Goal: Task Accomplishment & Management: Use online tool/utility

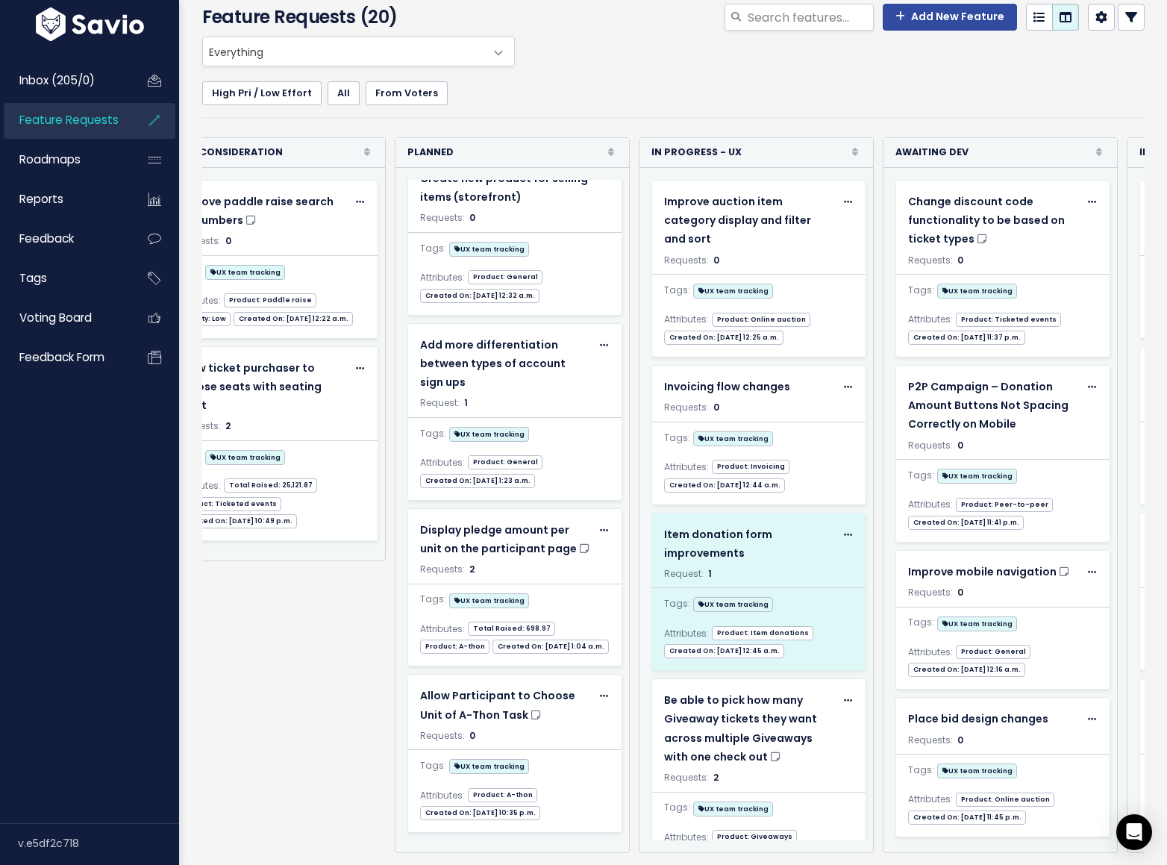
scroll to position [0, 484]
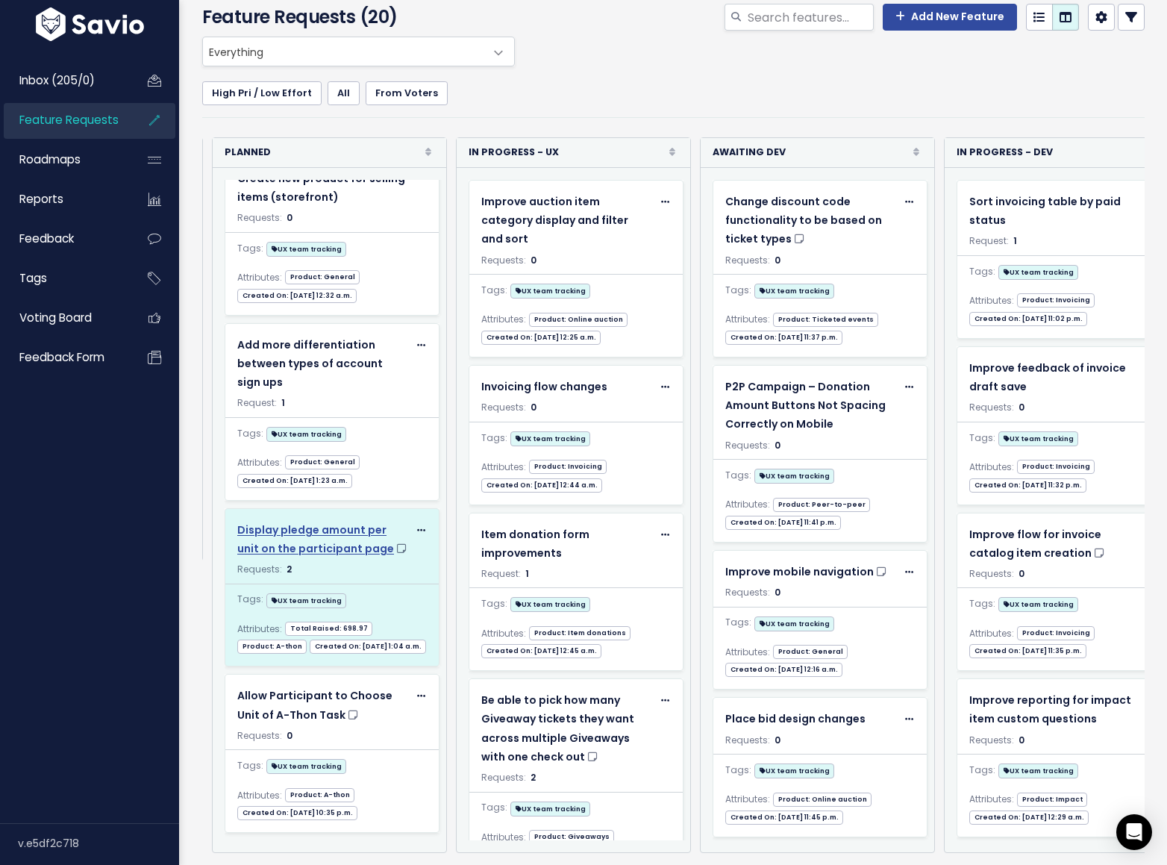
click at [361, 522] on span "Display pledge amount per unit on the participant page" at bounding box center [315, 539] width 157 height 34
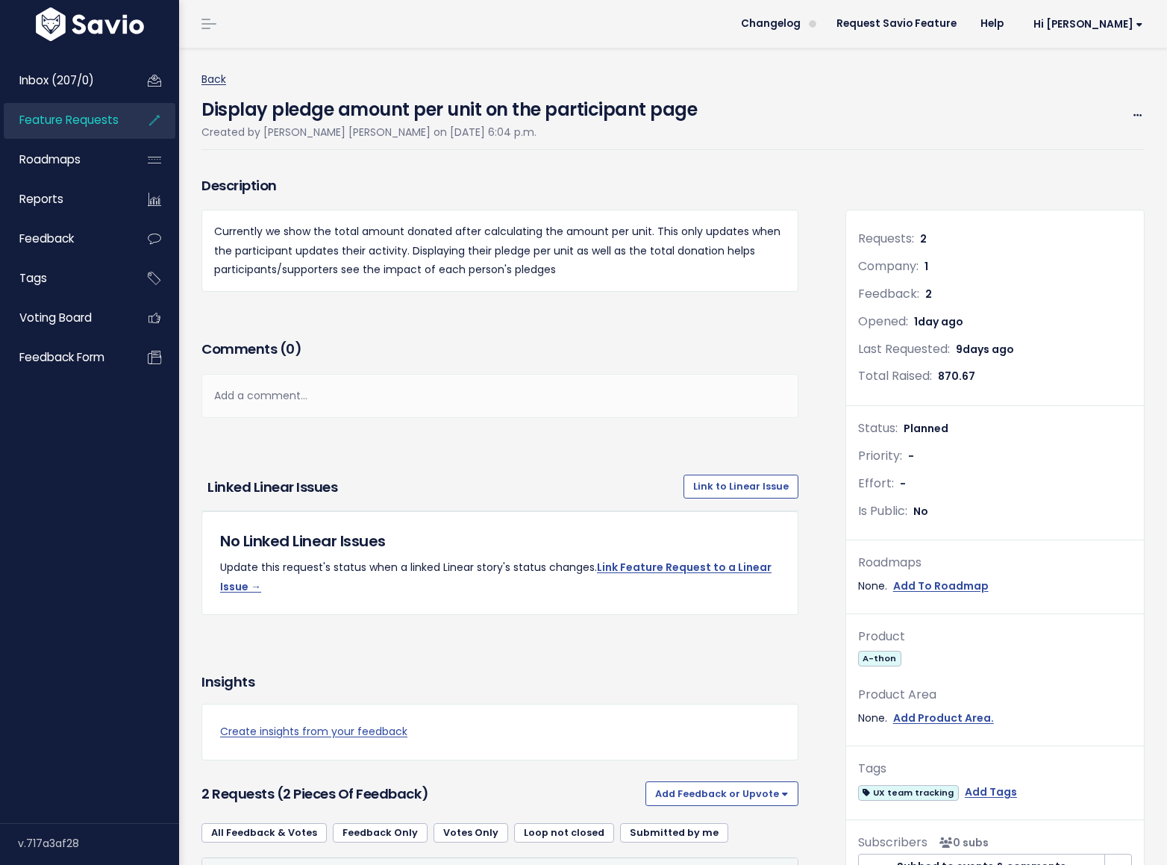
click at [218, 76] on link "Back" at bounding box center [213, 79] width 25 height 15
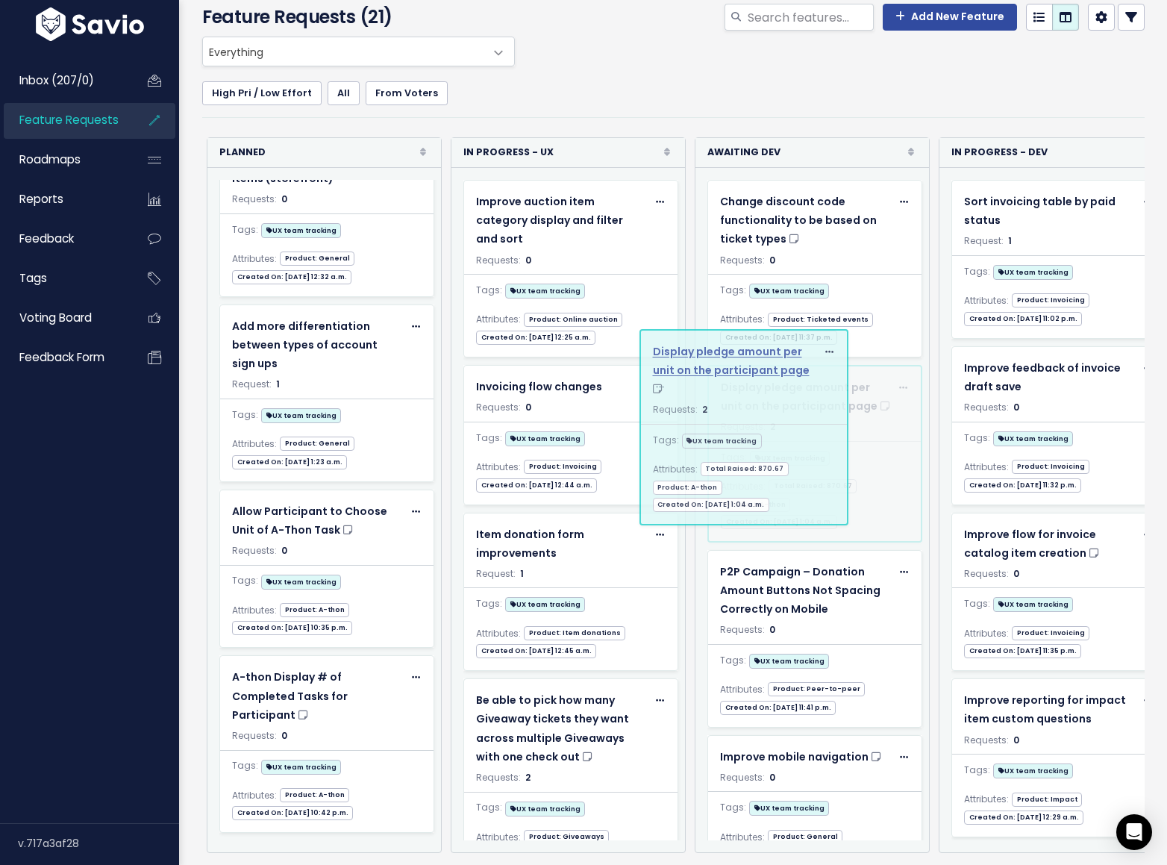
scroll to position [42, 0]
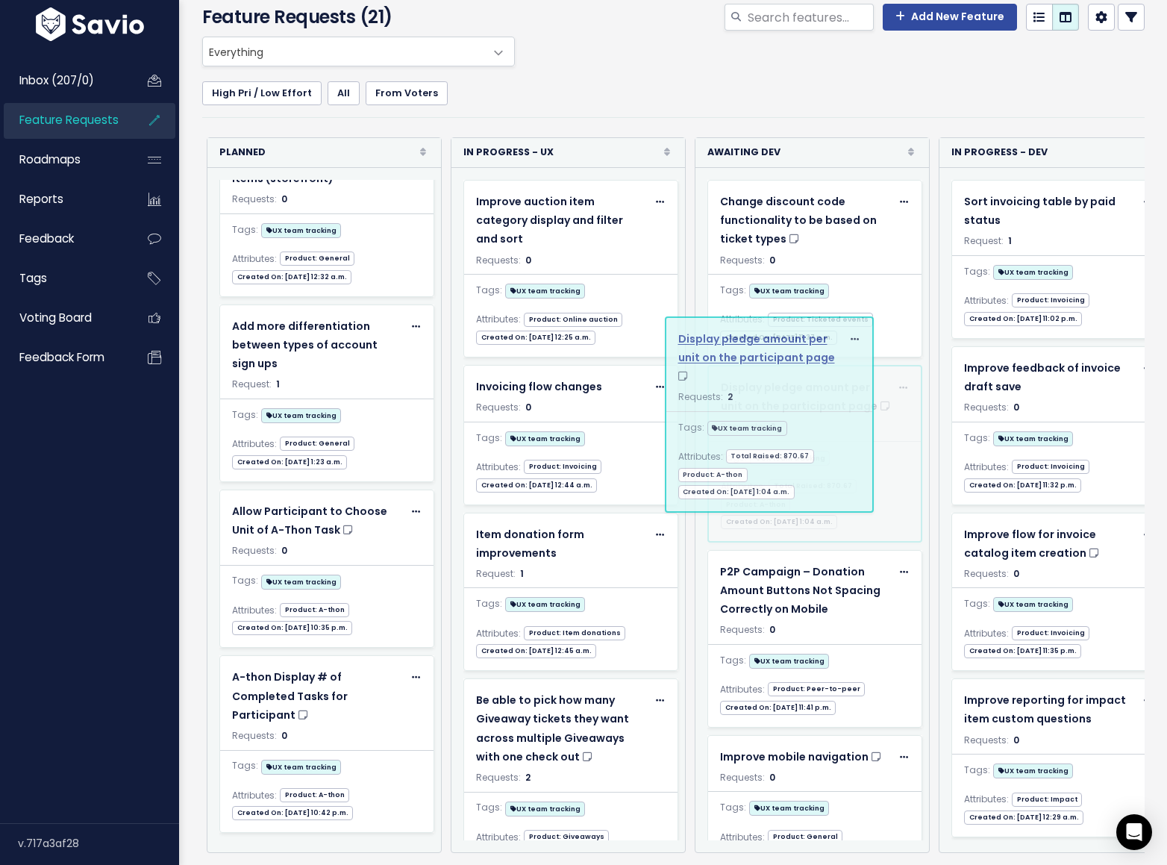
drag, startPoint x: 250, startPoint y: 437, endPoint x: 761, endPoint y: 353, distance: 518.0
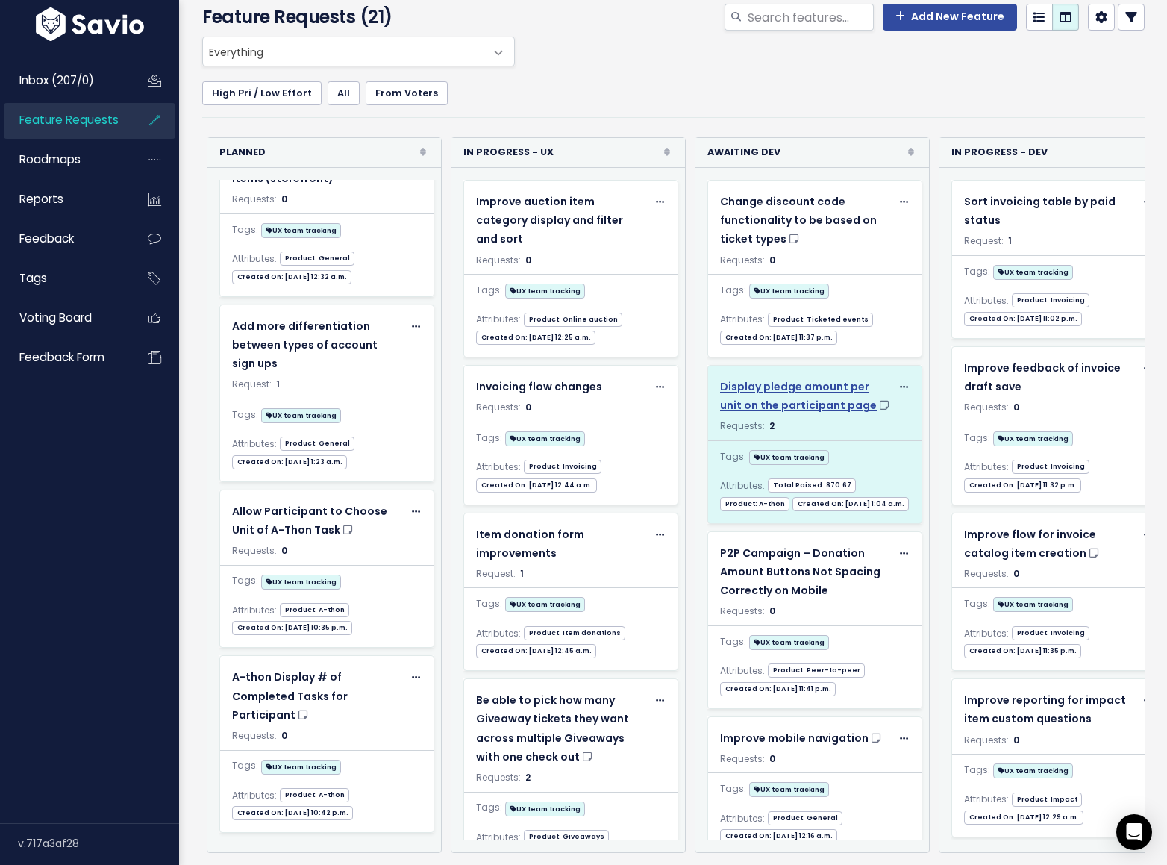
click at [841, 379] on span "Display pledge amount per unit on the participant page" at bounding box center [798, 396] width 157 height 34
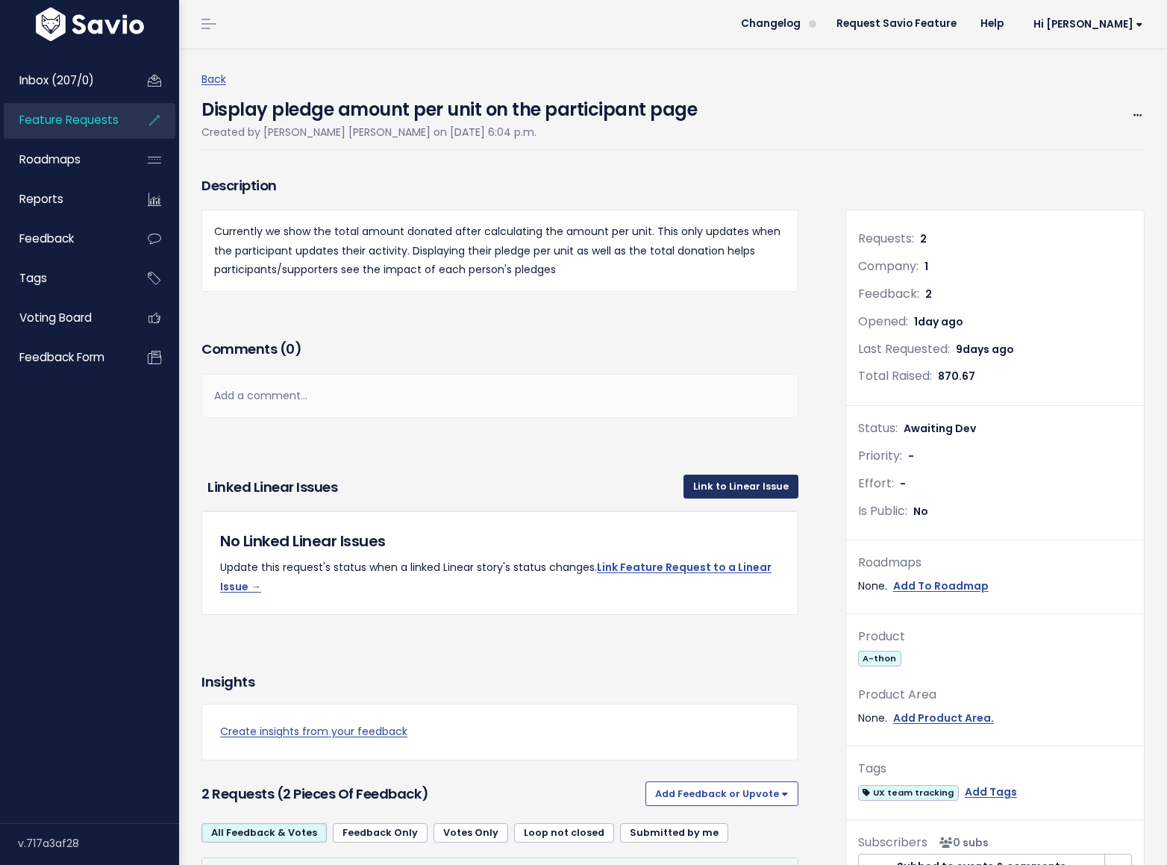
click at [713, 492] on link "Link to Linear Issue" at bounding box center [740, 487] width 115 height 24
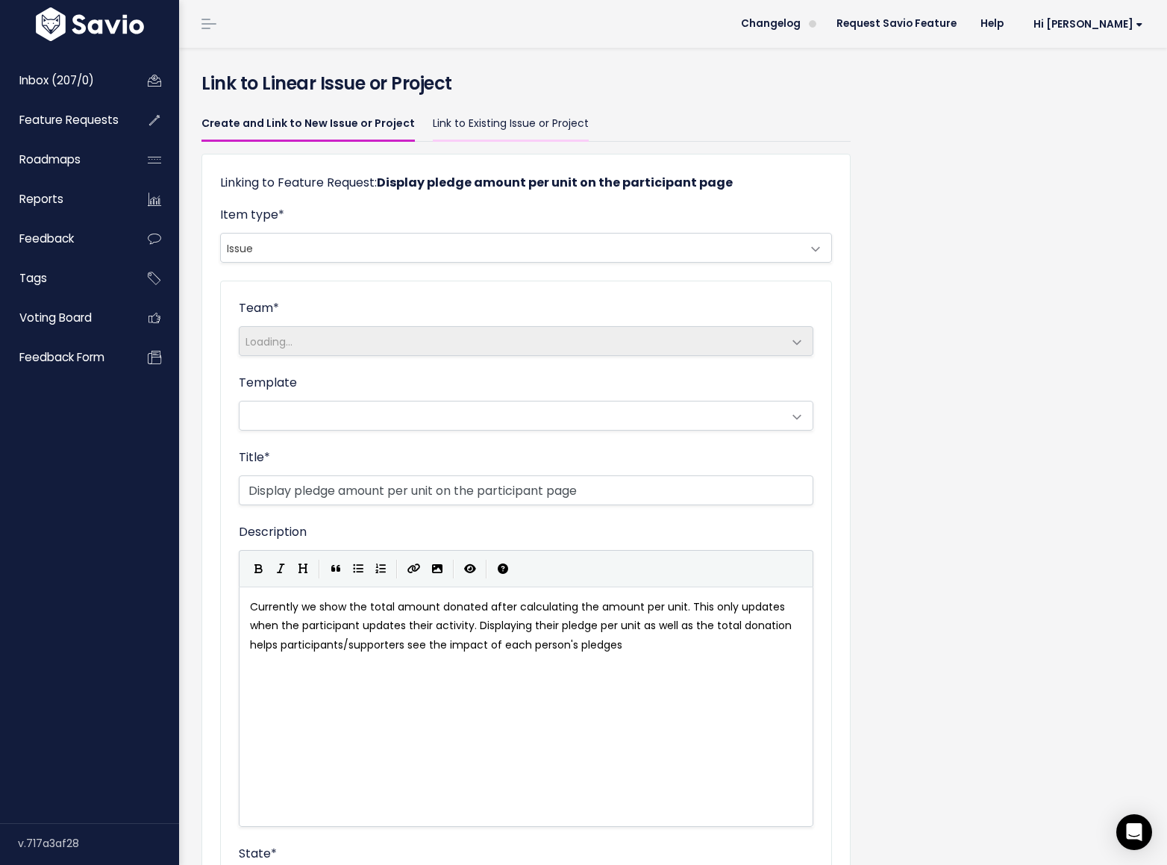
click at [463, 123] on link "Link to Existing Issue or Project" at bounding box center [511, 124] width 156 height 35
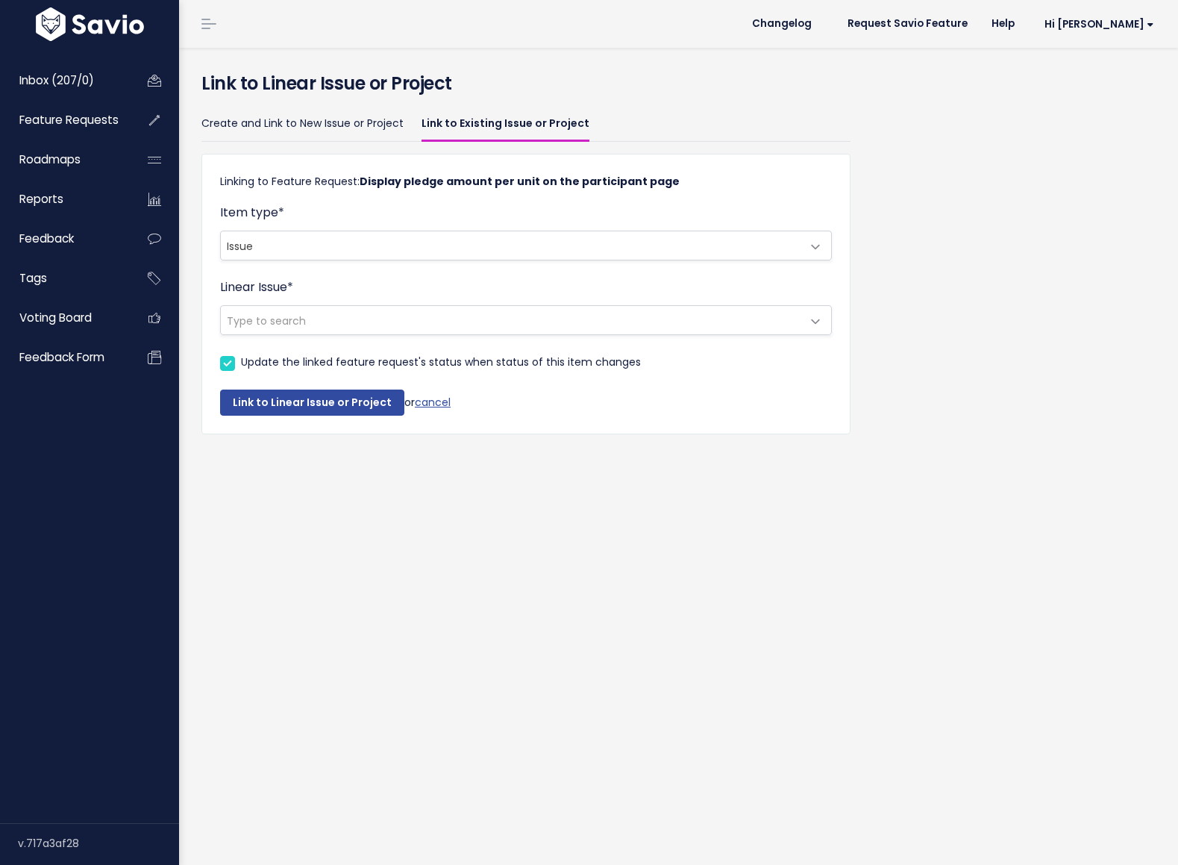
click at [348, 319] on span "Type to search" at bounding box center [511, 320] width 581 height 28
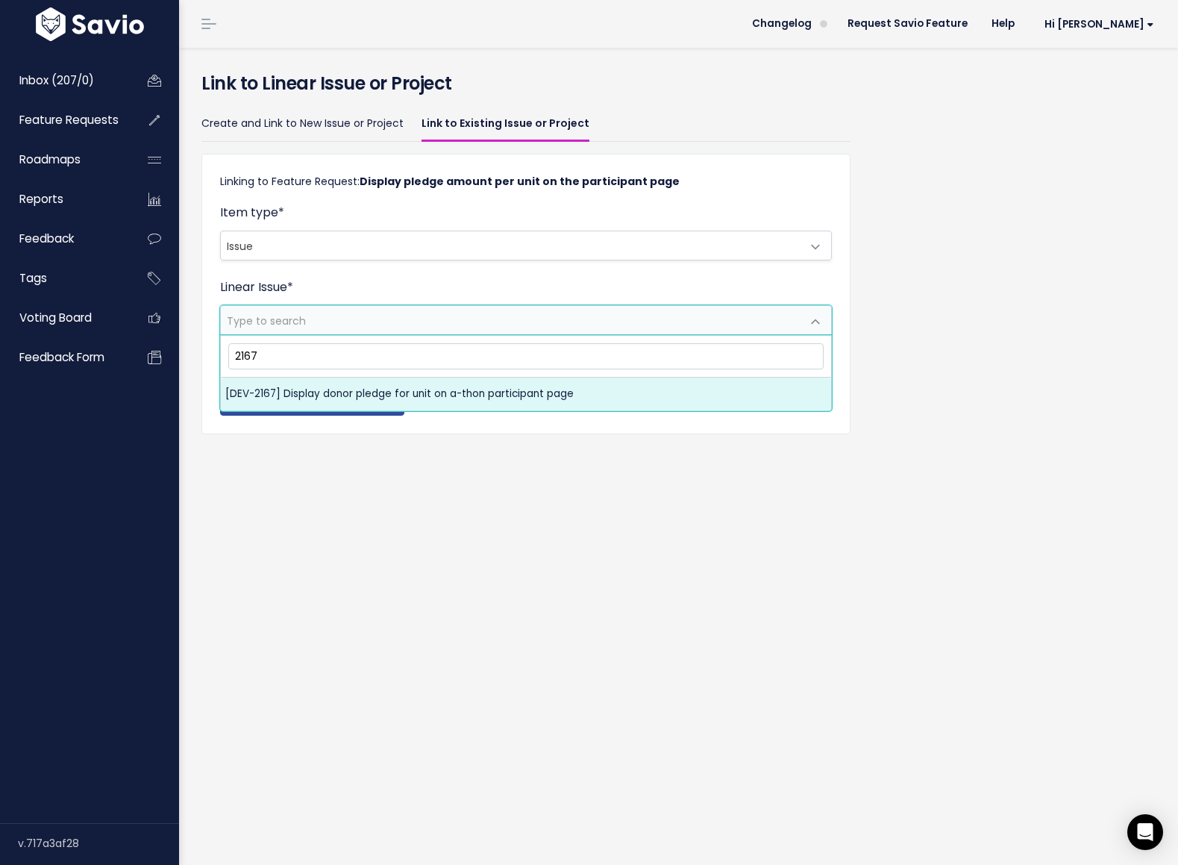
type input "2167"
select select "473f460f-35f2-462a-8810-3dc7c36ef42b"
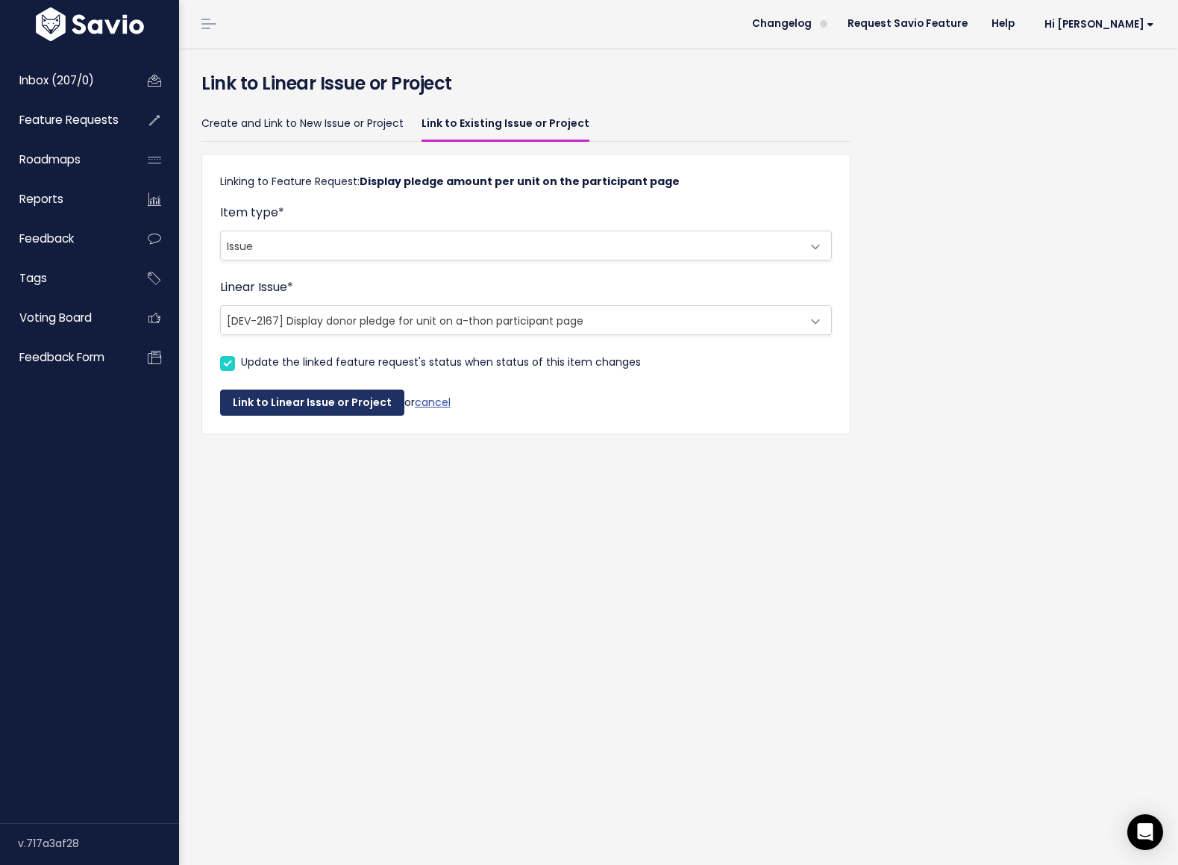
click at [363, 400] on button "Link to Linear Issue or Project" at bounding box center [312, 402] width 184 height 27
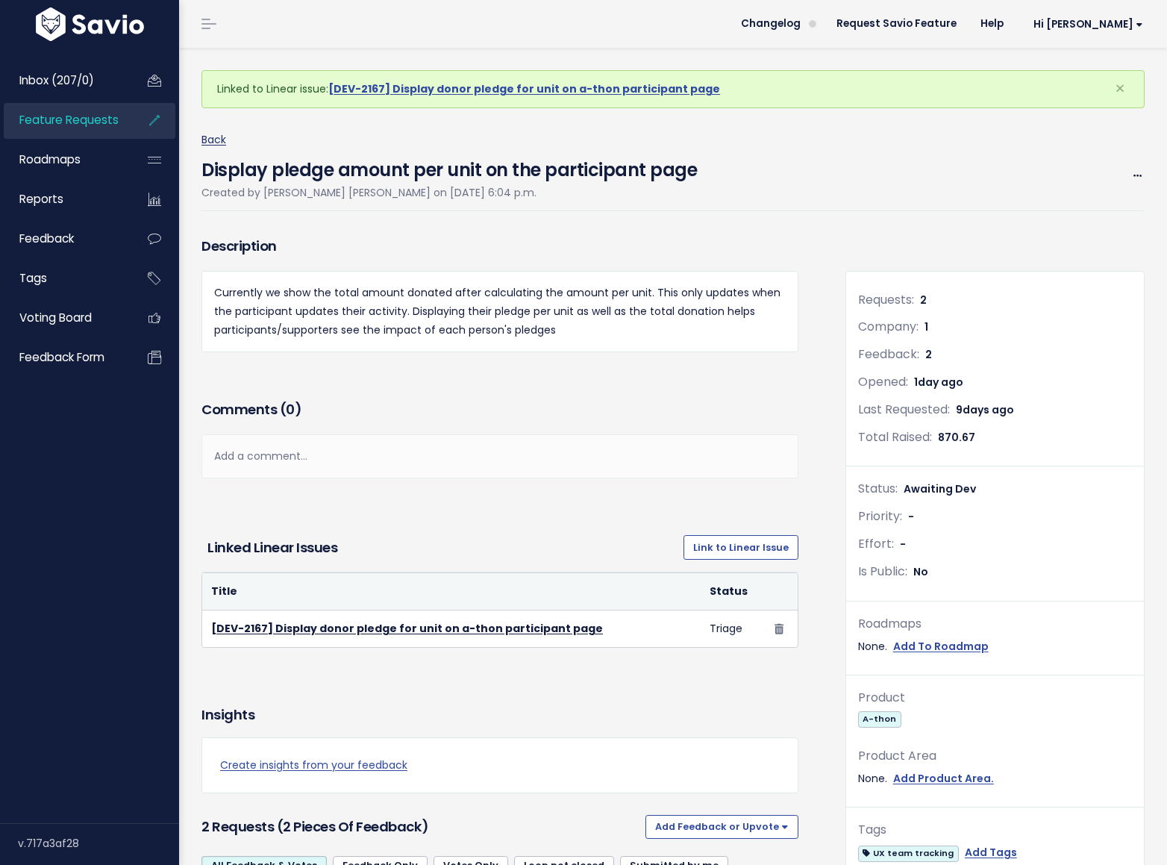
click at [219, 141] on link "Back" at bounding box center [213, 139] width 25 height 15
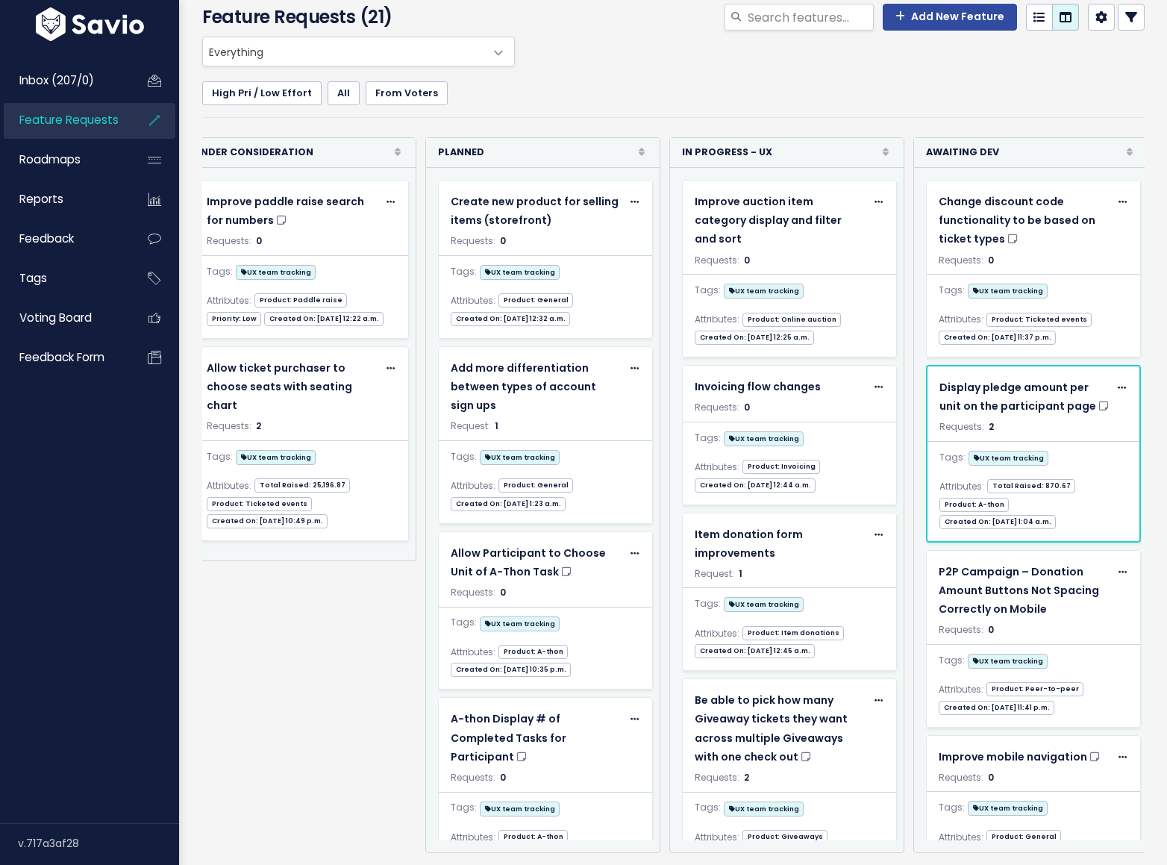
scroll to position [0, 272]
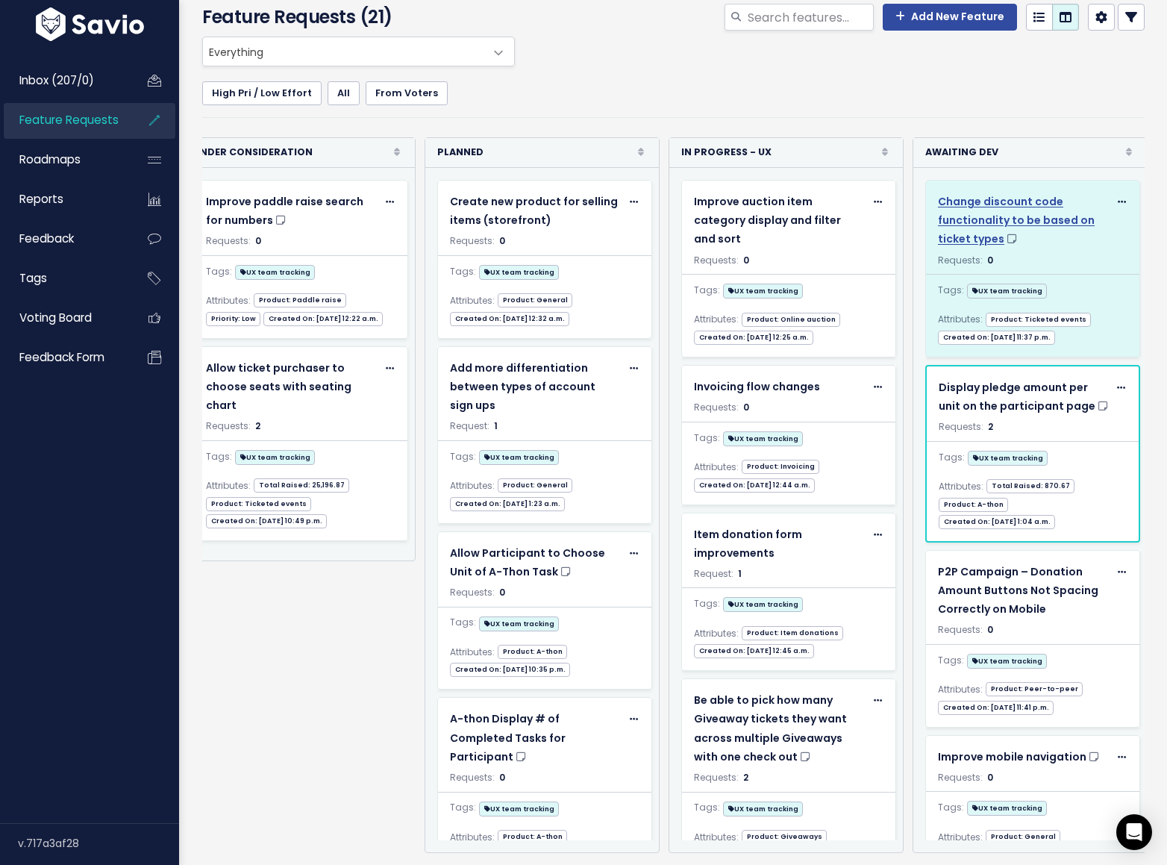
click at [1035, 209] on div "Change discount code functionality to be based on ticket types" at bounding box center [1023, 221] width 171 height 57
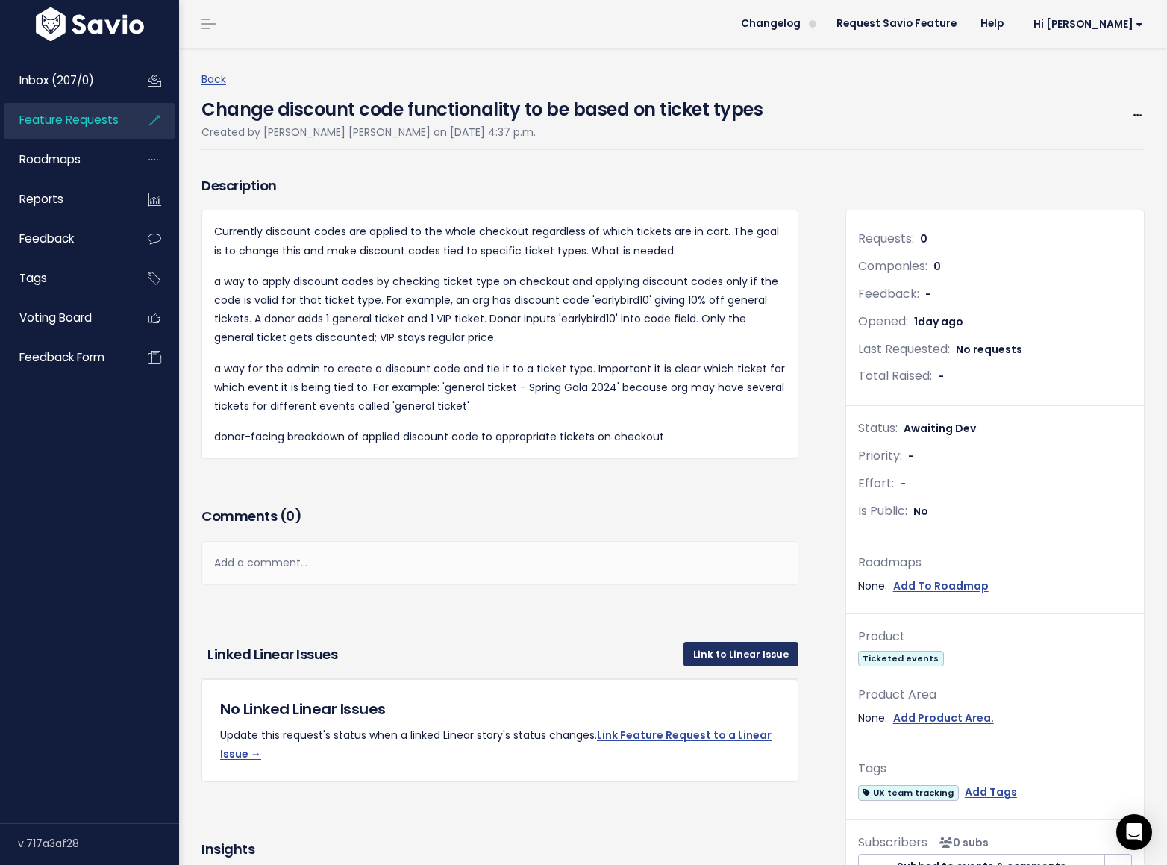
click at [745, 654] on link "Link to Linear Issue" at bounding box center [740, 654] width 115 height 24
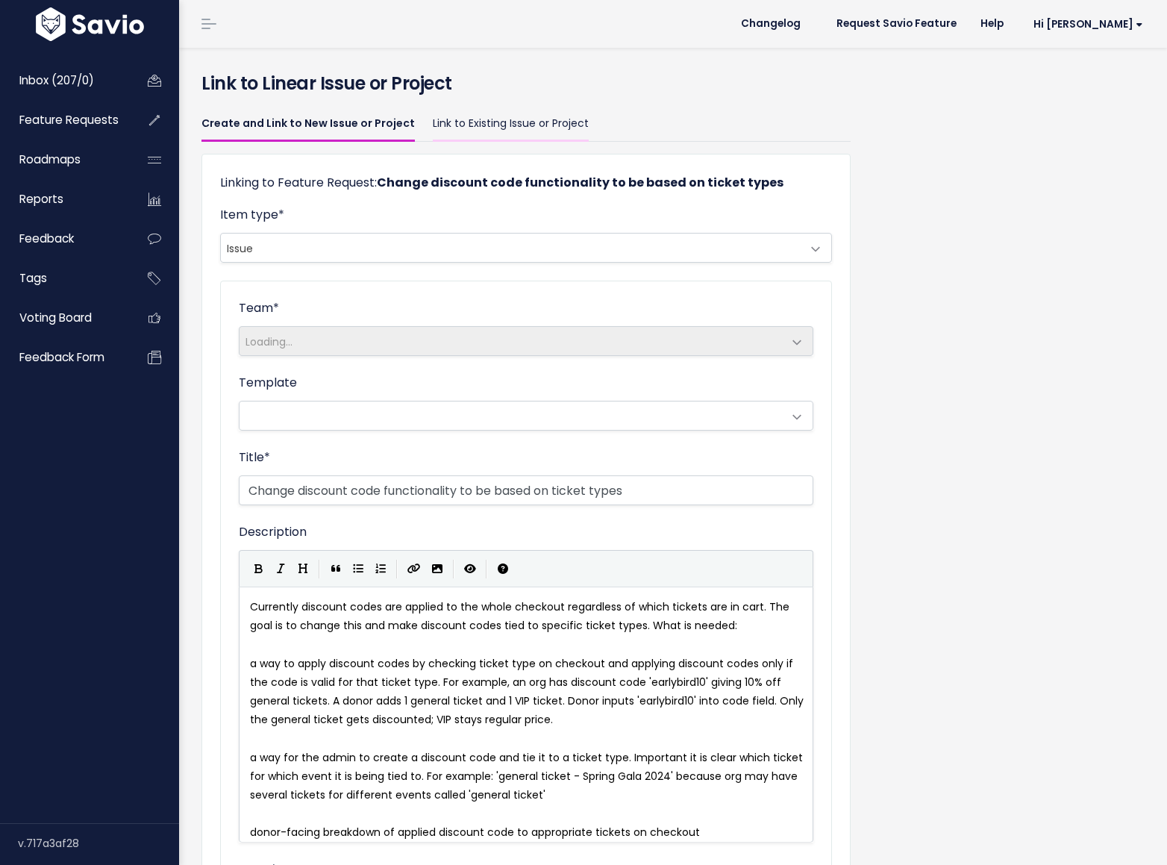
click at [489, 131] on link "Link to Existing Issue or Project" at bounding box center [511, 124] width 156 height 35
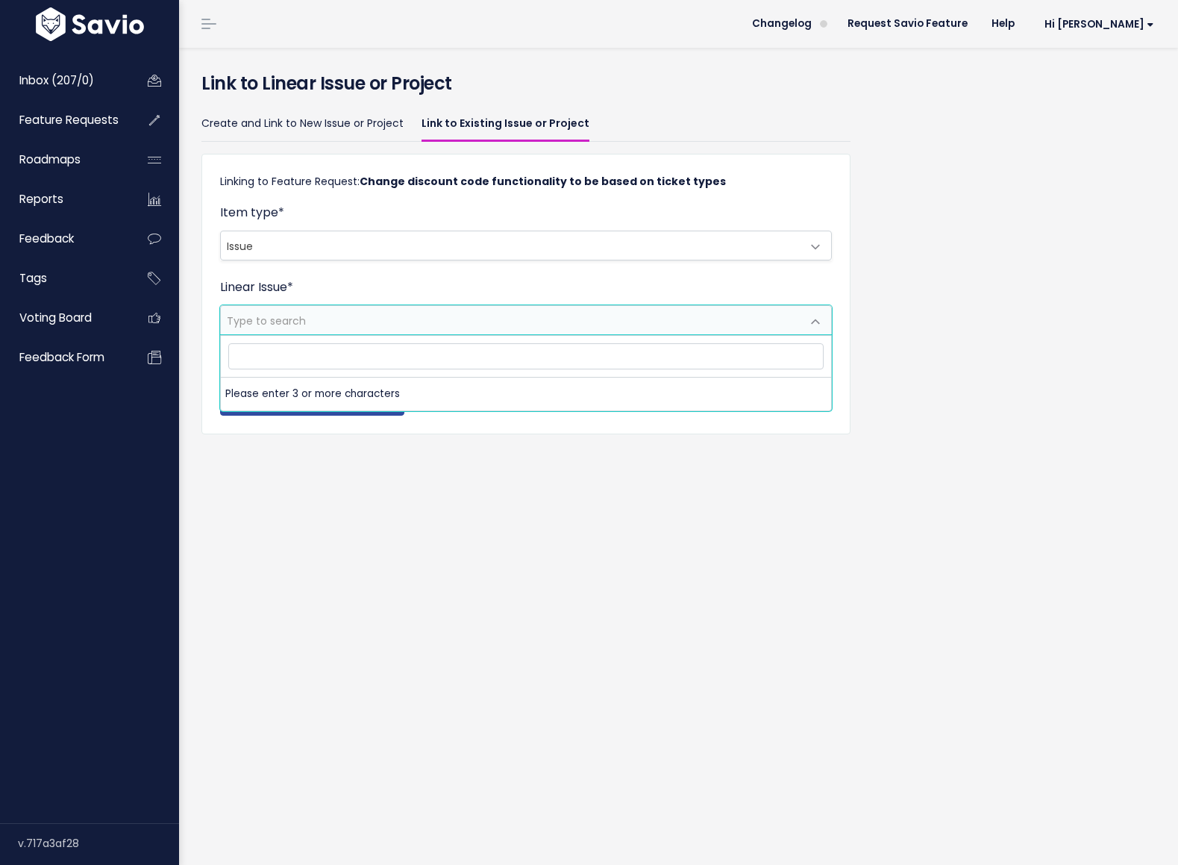
click at [337, 318] on span "Type to search" at bounding box center [511, 320] width 581 height 28
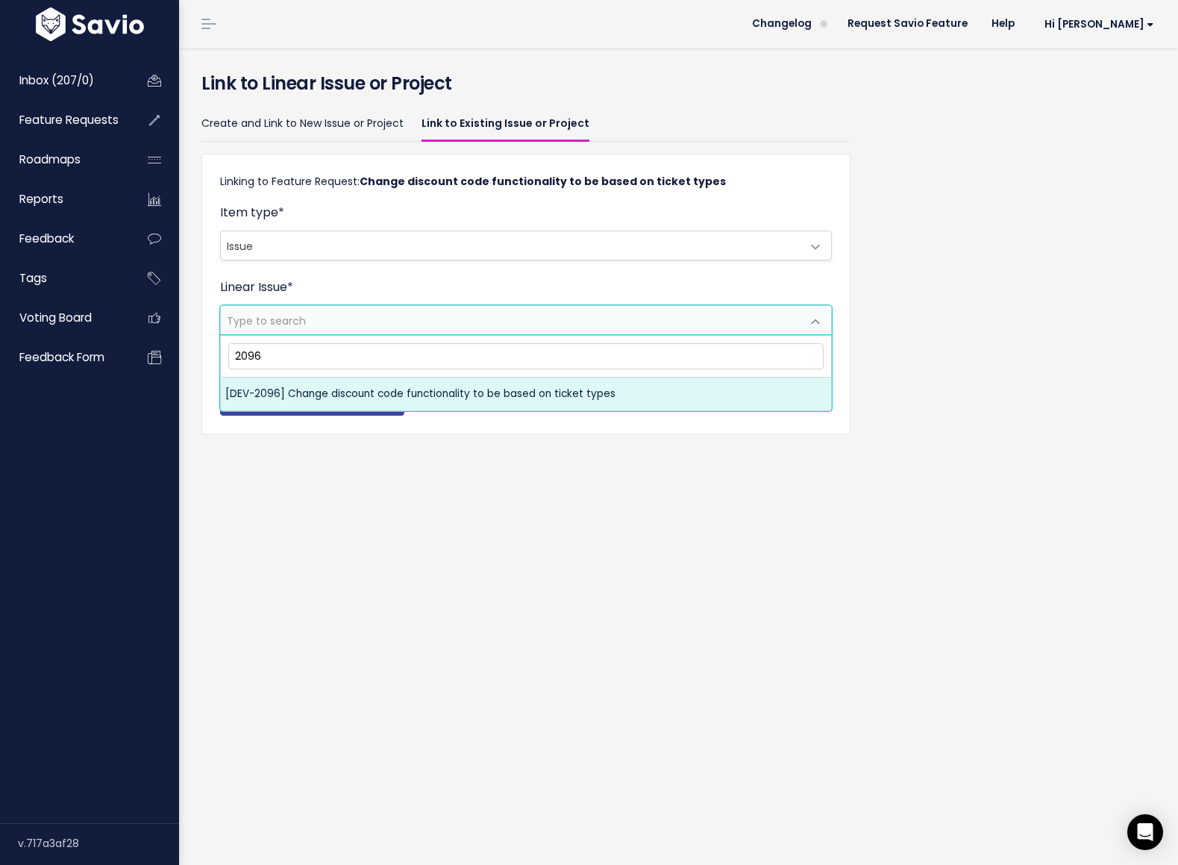
type input "2096"
select select "0443dac0-f935-4537-ae79-2b7594d62e5e"
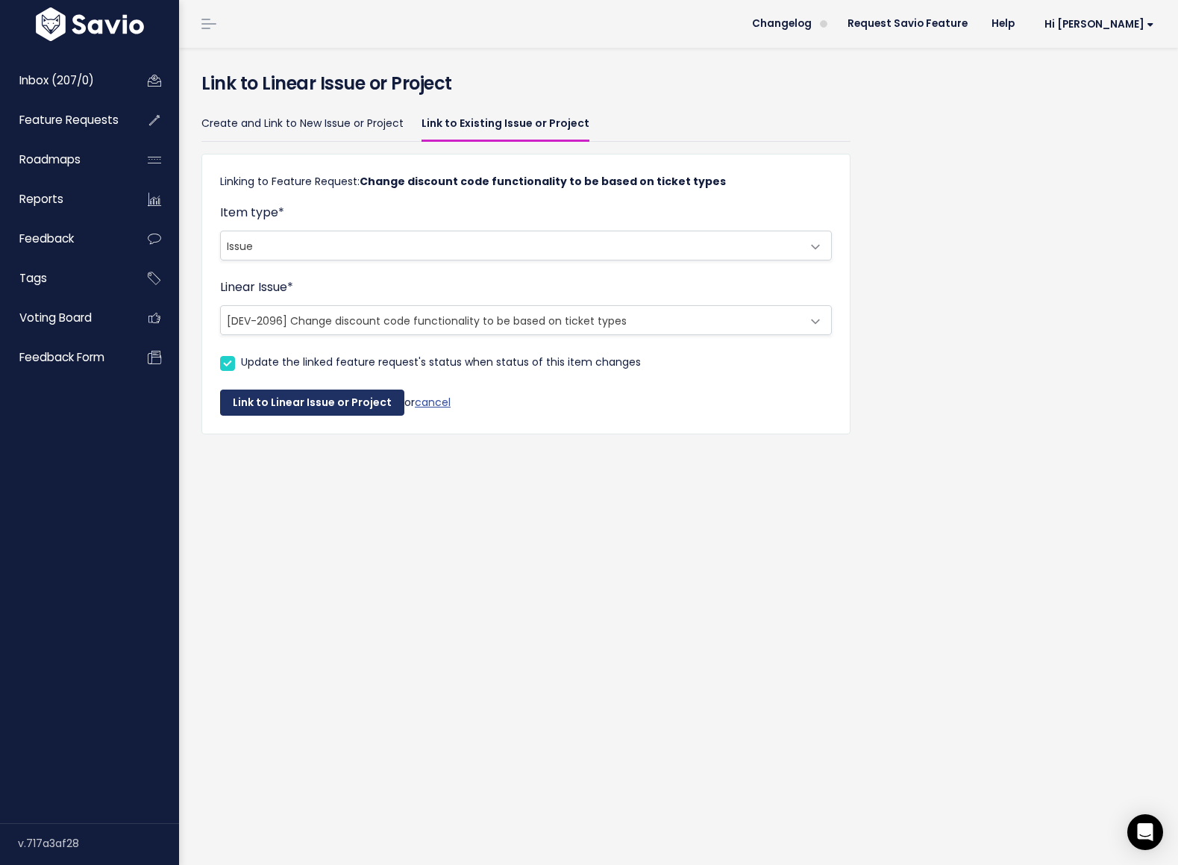
click at [311, 406] on button "Link to Linear Issue or Project" at bounding box center [312, 402] width 184 height 27
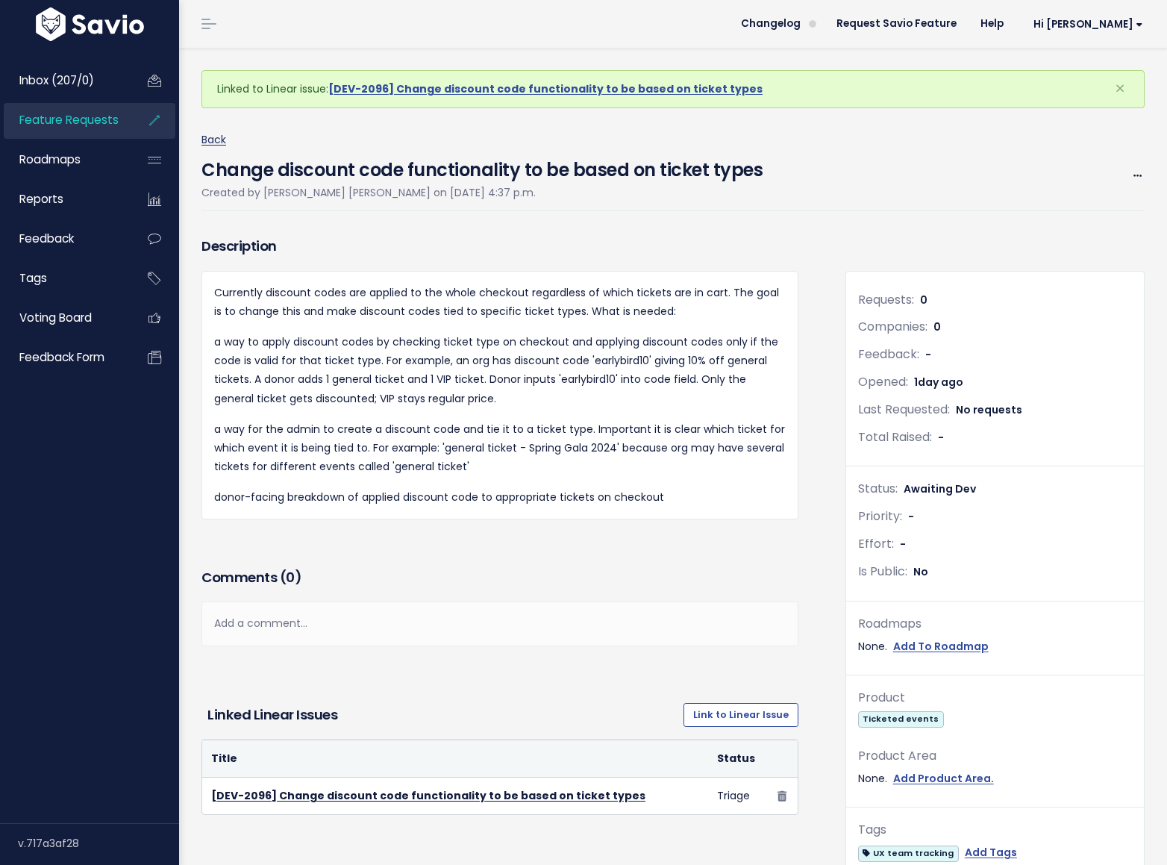
click at [213, 141] on link "Back" at bounding box center [213, 139] width 25 height 15
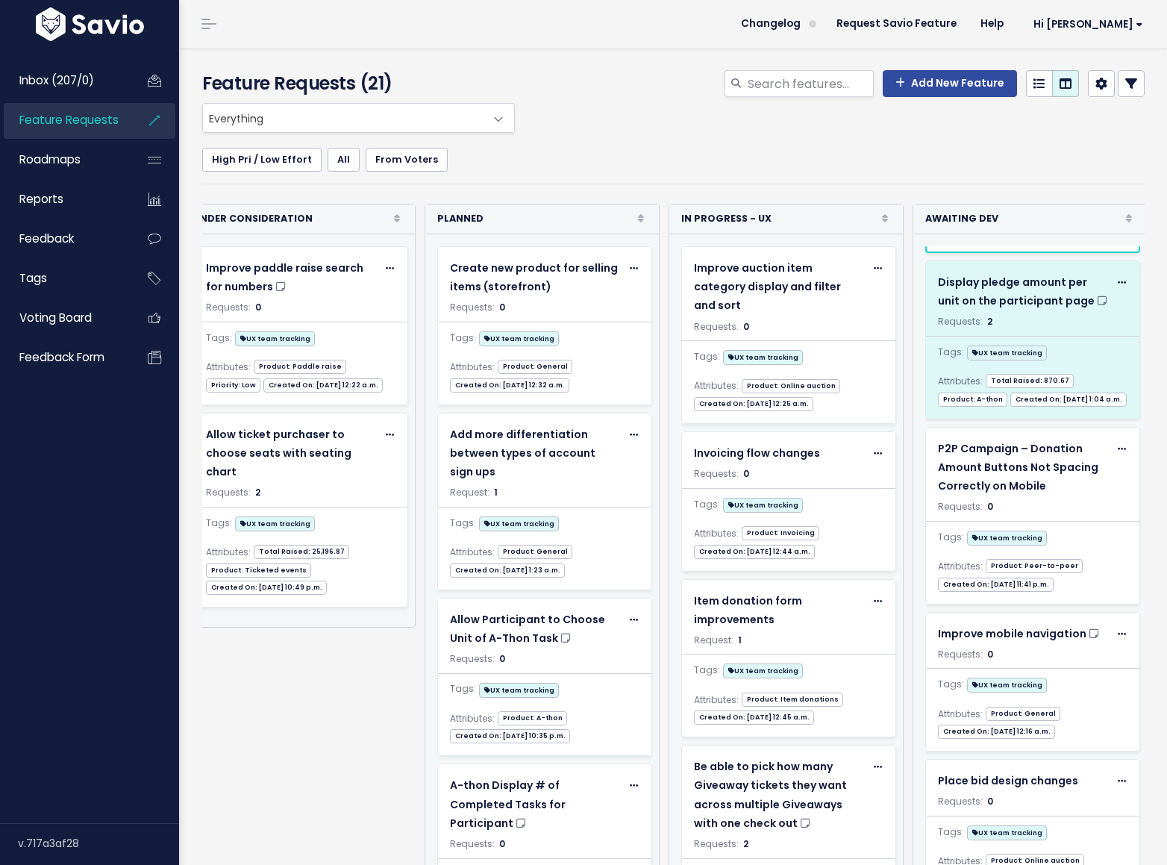
scroll to position [249, 0]
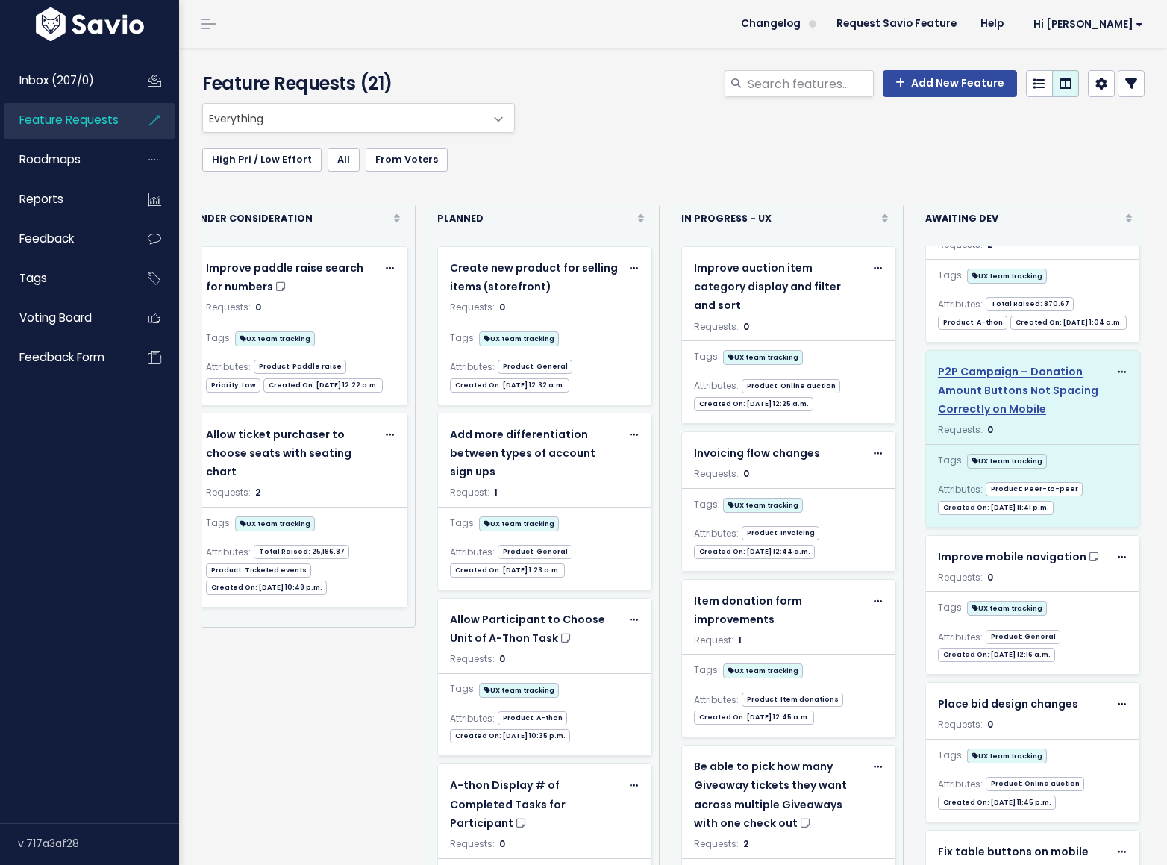
click at [1019, 410] on span "P2P Campaign – Donation Amount Buttons Not Spacing Correctly on Mobile" at bounding box center [1018, 390] width 160 height 52
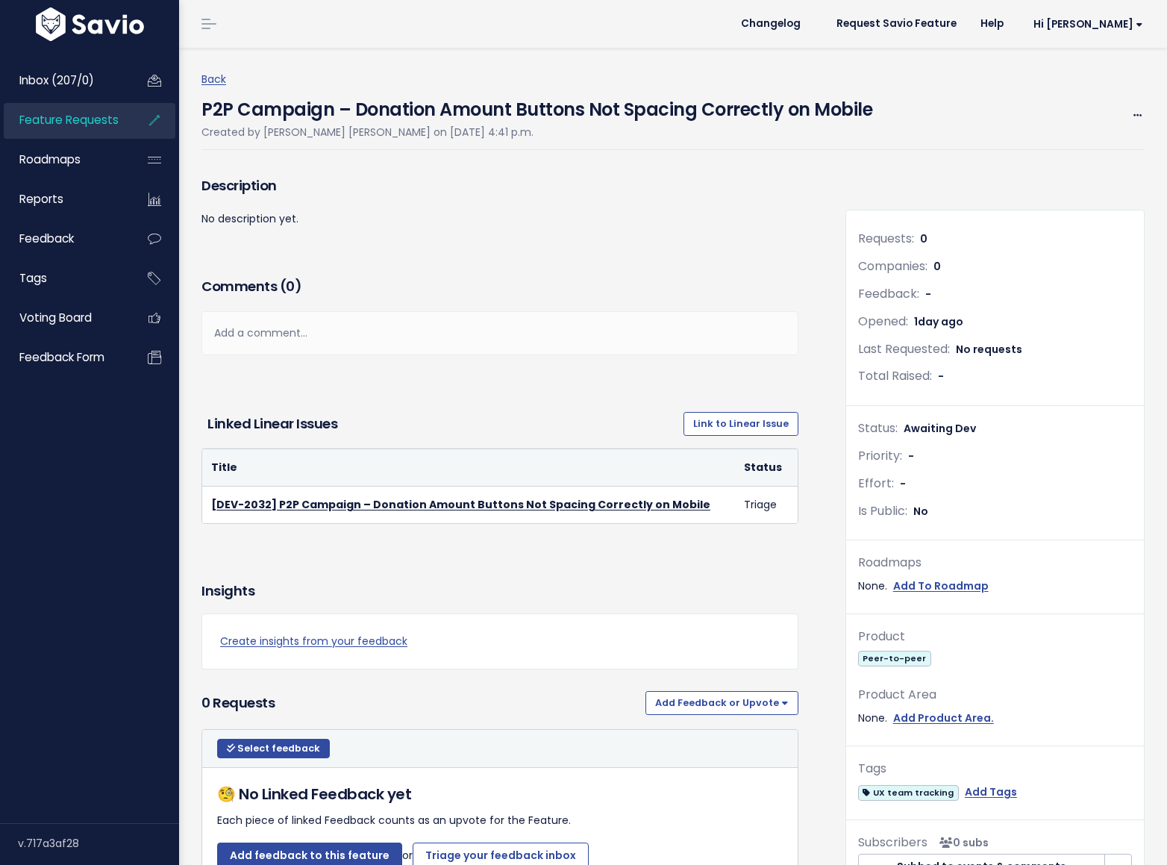
scroll to position [10, 0]
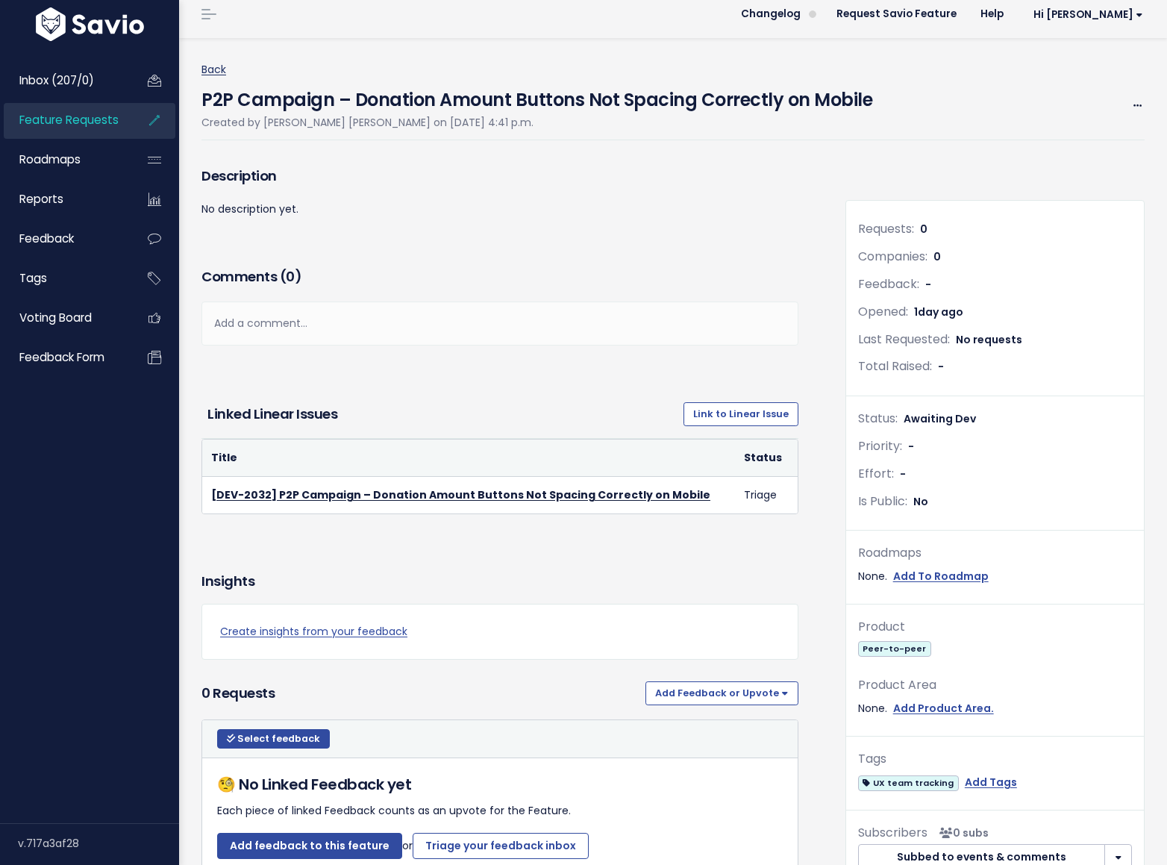
click at [201, 71] on link "Back" at bounding box center [213, 69] width 25 height 15
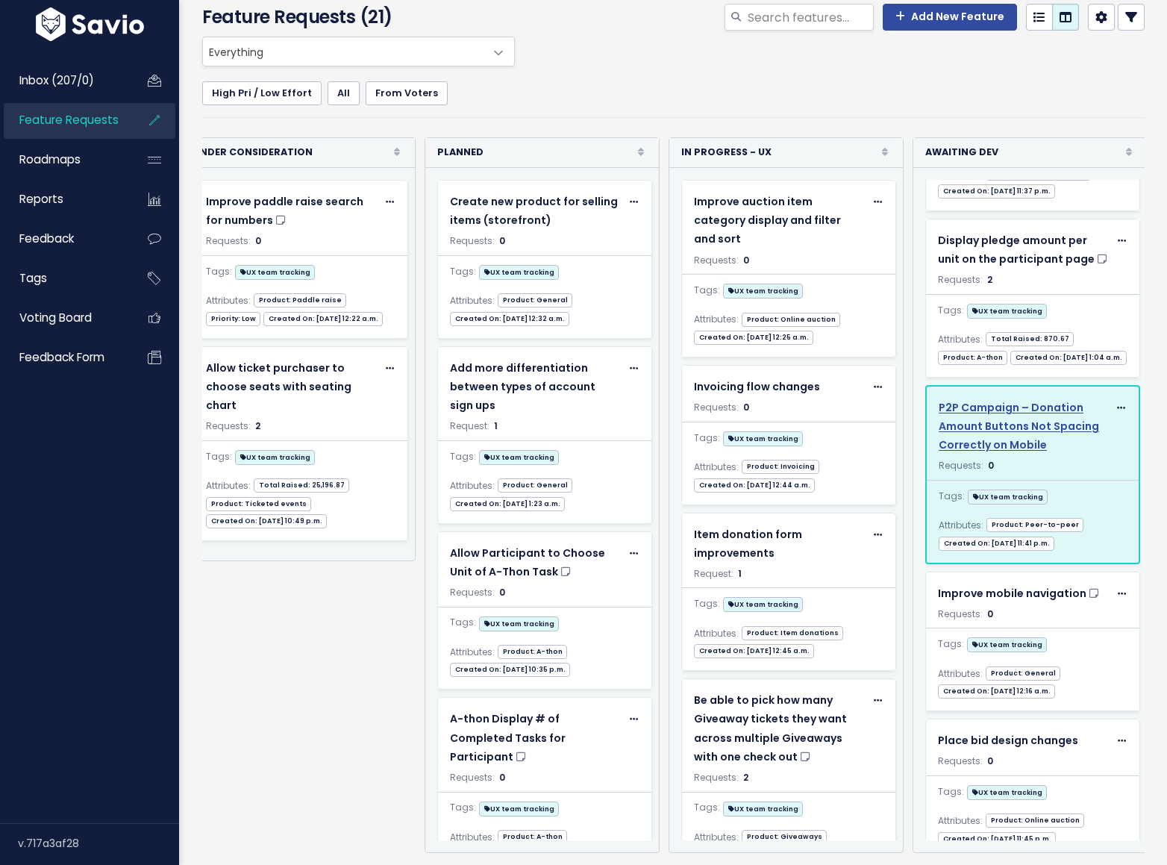
scroll to position [207, 0]
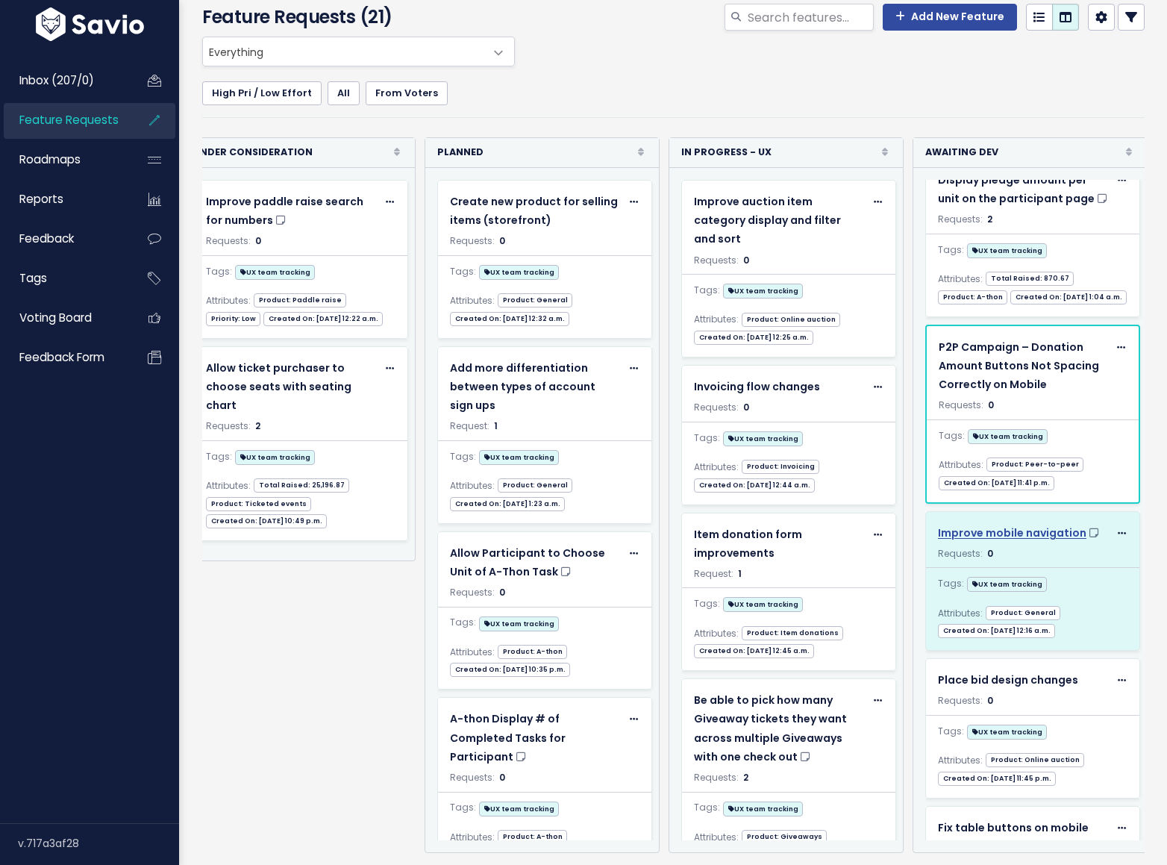
click at [1035, 527] on span "Improve mobile navigation" at bounding box center [1012, 532] width 148 height 15
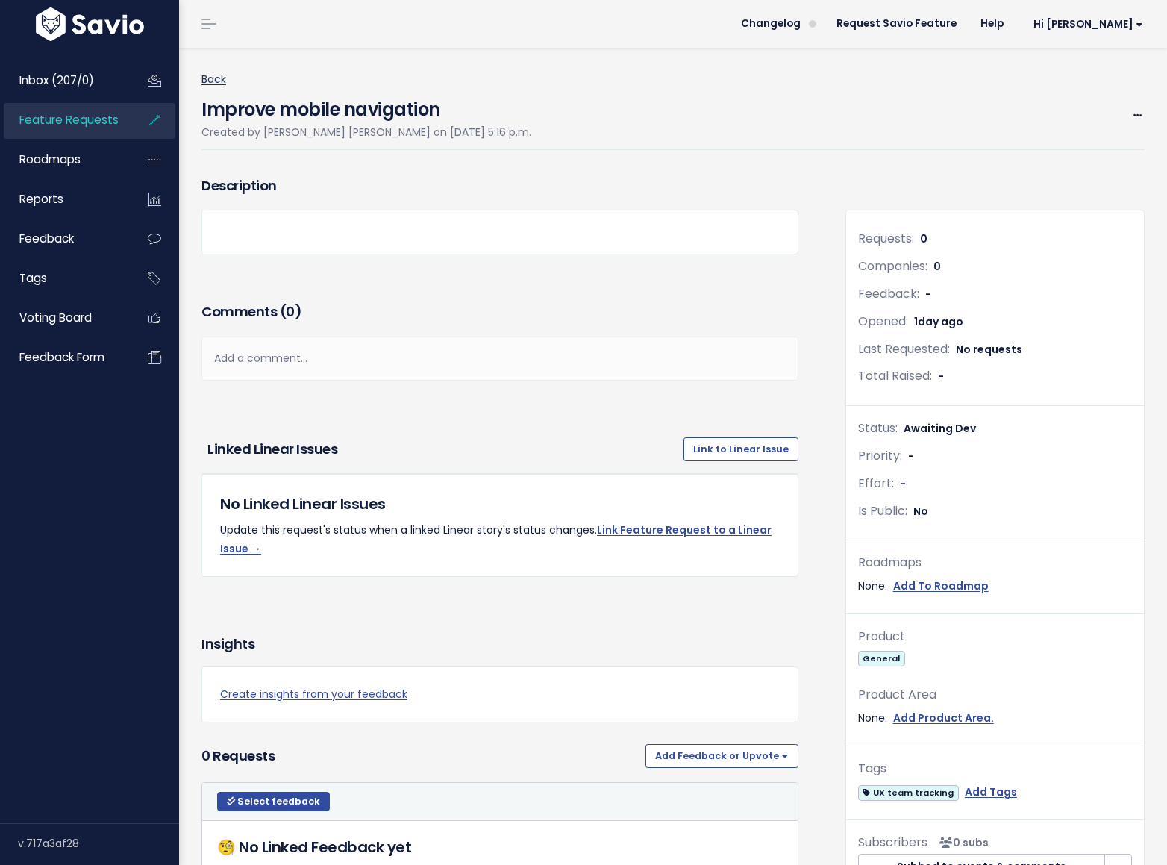
click at [215, 78] on link "Back" at bounding box center [213, 79] width 25 height 15
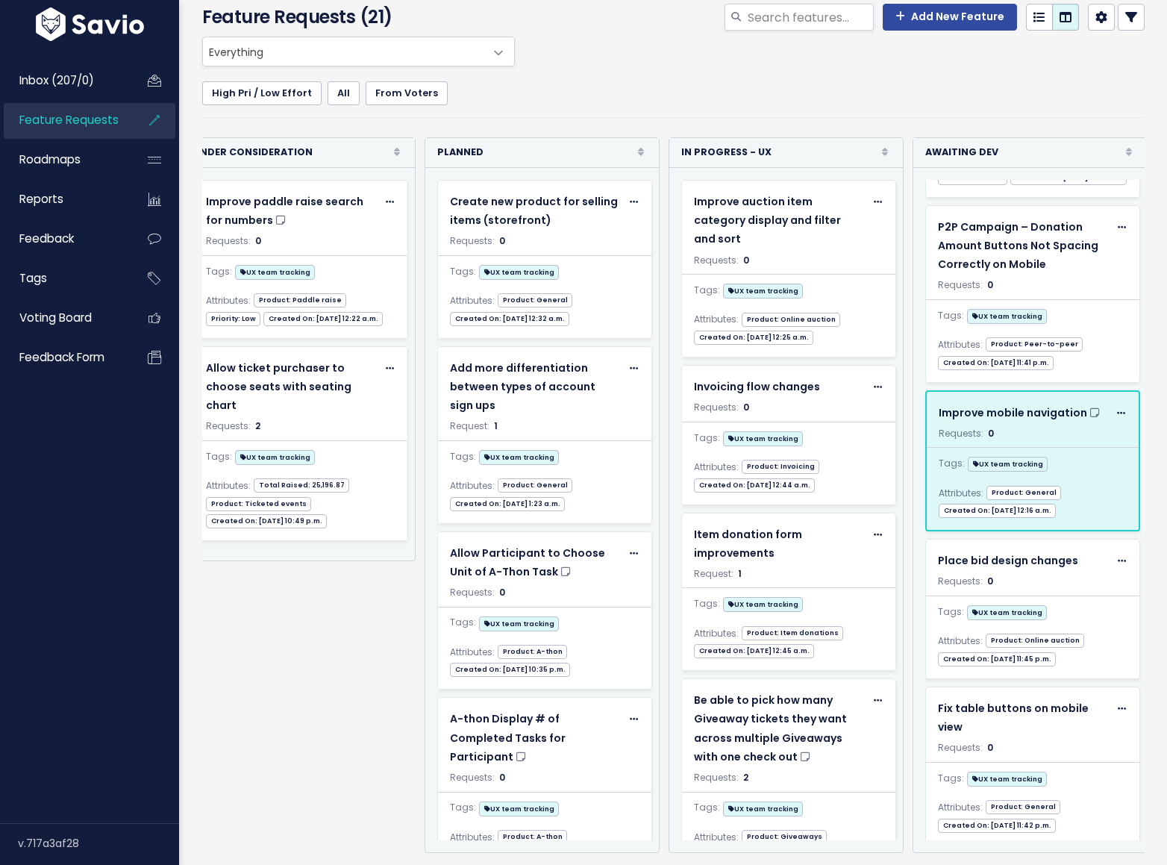
scroll to position [428, 0]
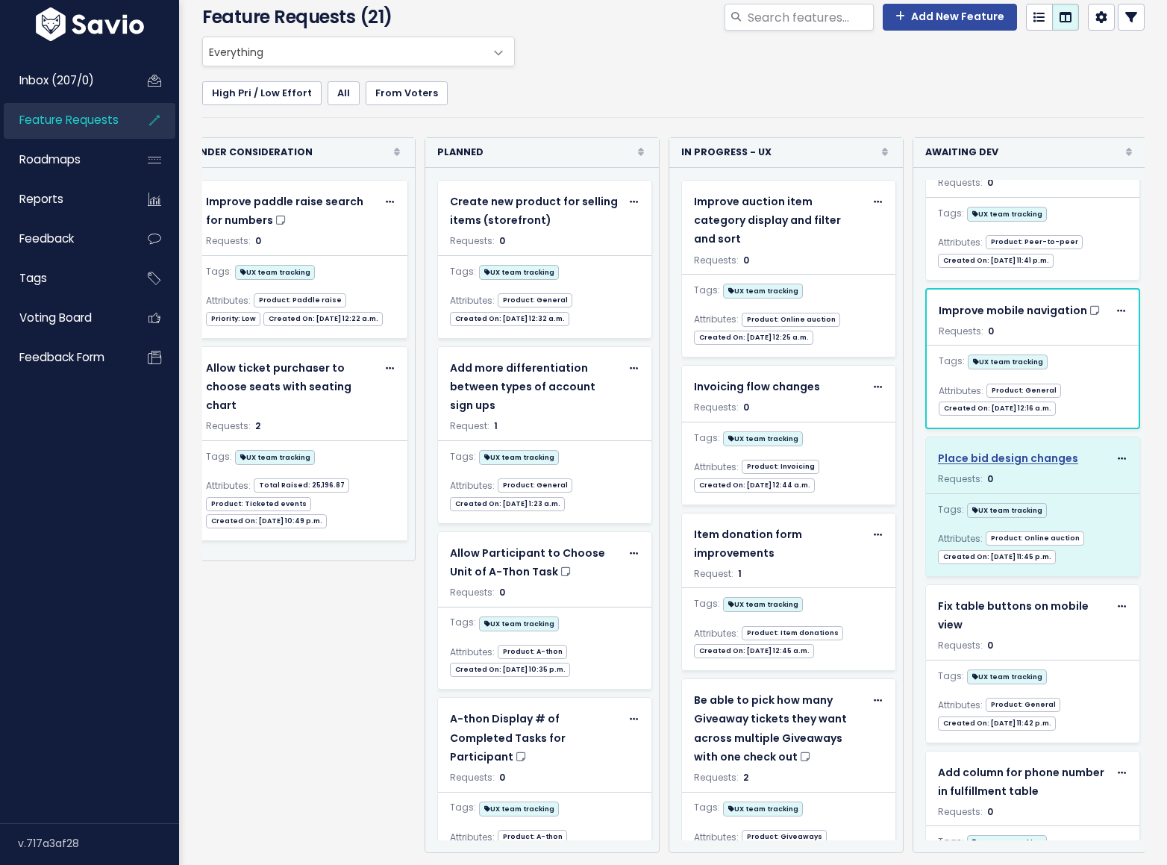
click at [1011, 458] on span "Place bid design changes" at bounding box center [1008, 458] width 140 height 15
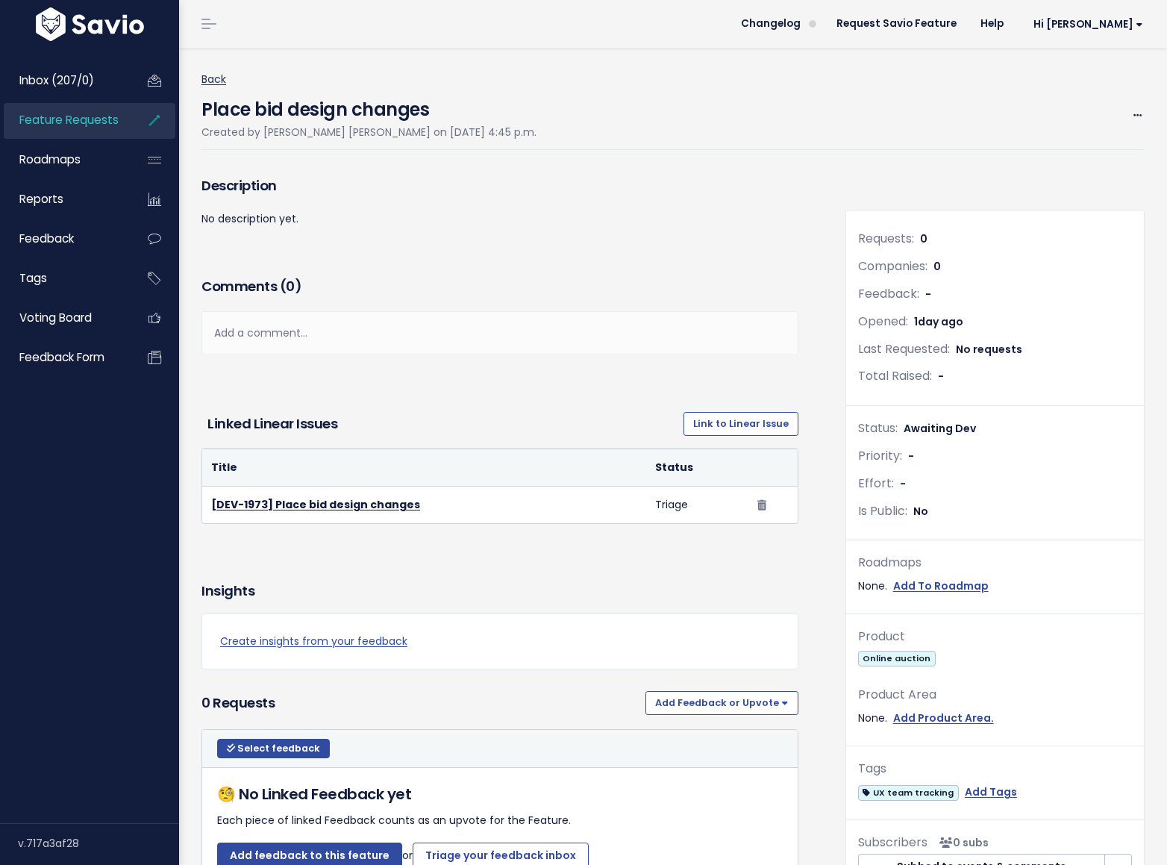
click at [222, 72] on link "Back" at bounding box center [213, 79] width 25 height 15
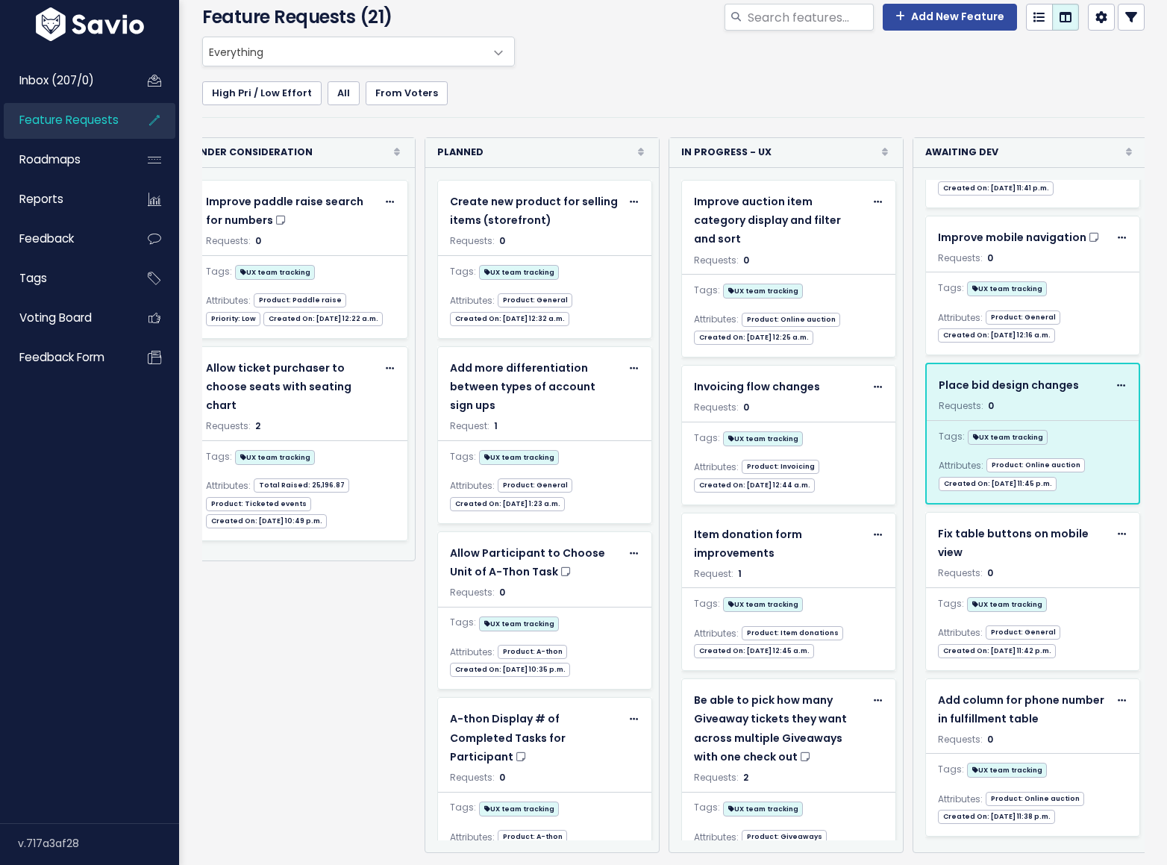
scroll to position [522, 0]
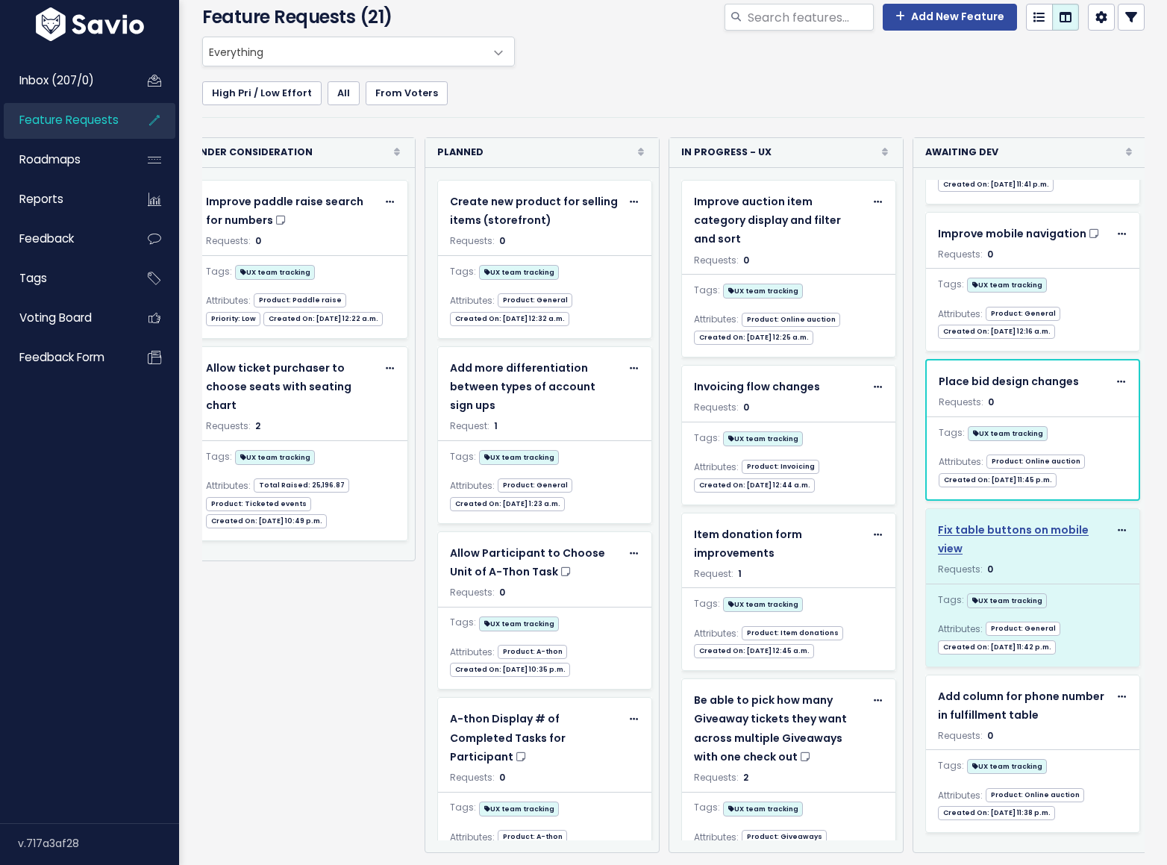
click at [1065, 522] on span "Fix table buttons on mobile view" at bounding box center [1013, 539] width 151 height 34
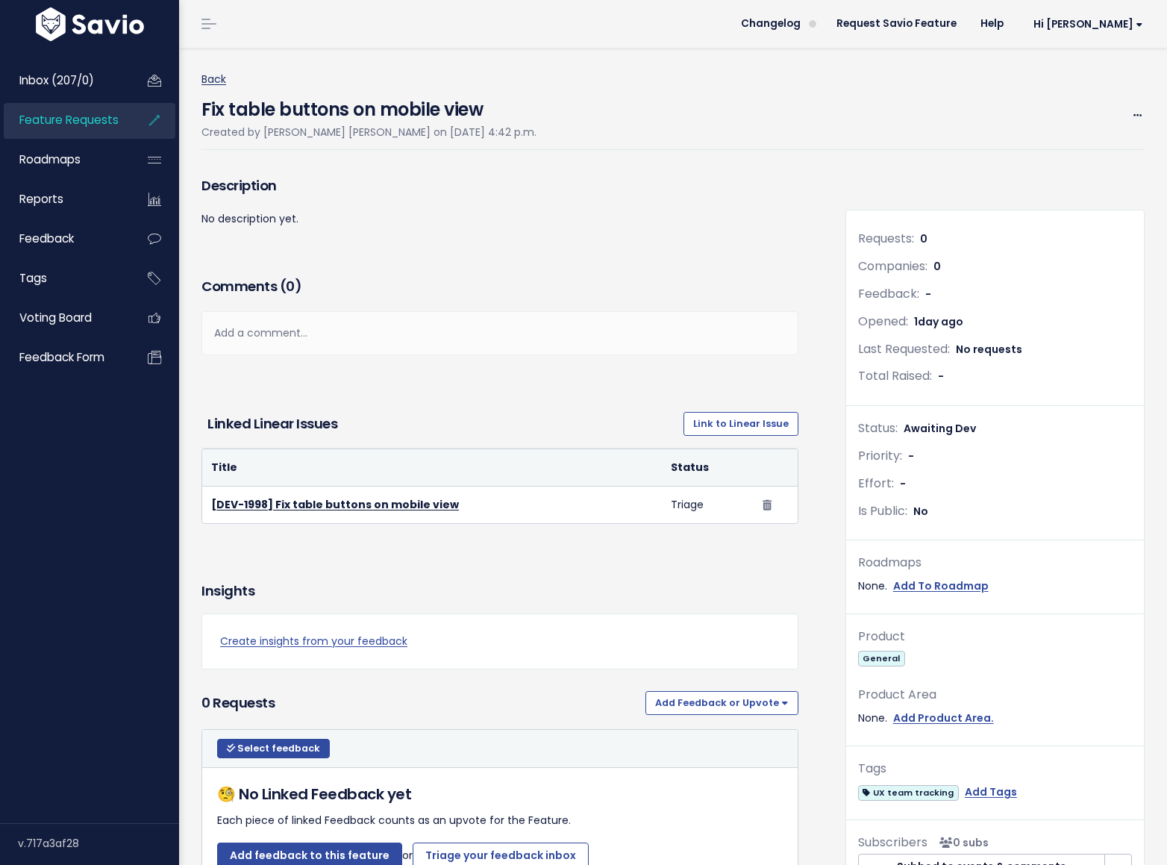
click at [225, 84] on link "Back" at bounding box center [213, 79] width 25 height 15
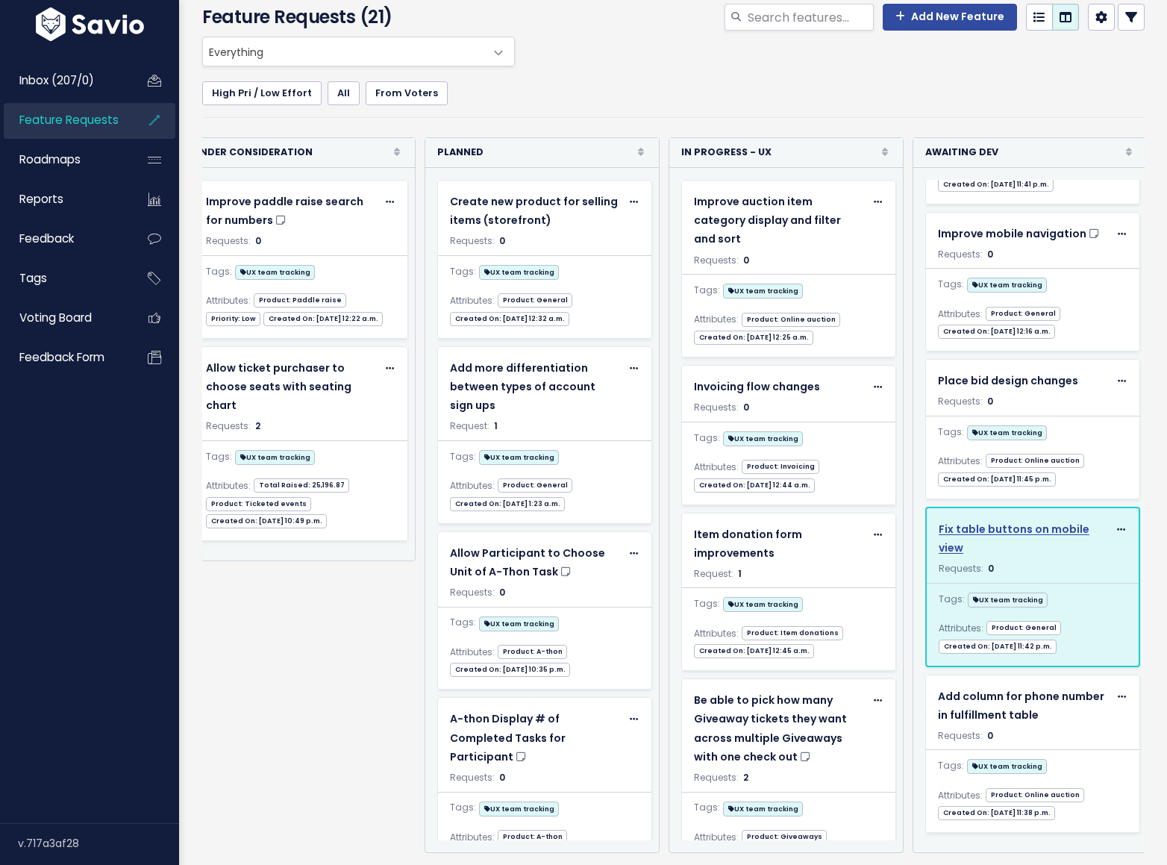
scroll to position [522, 0]
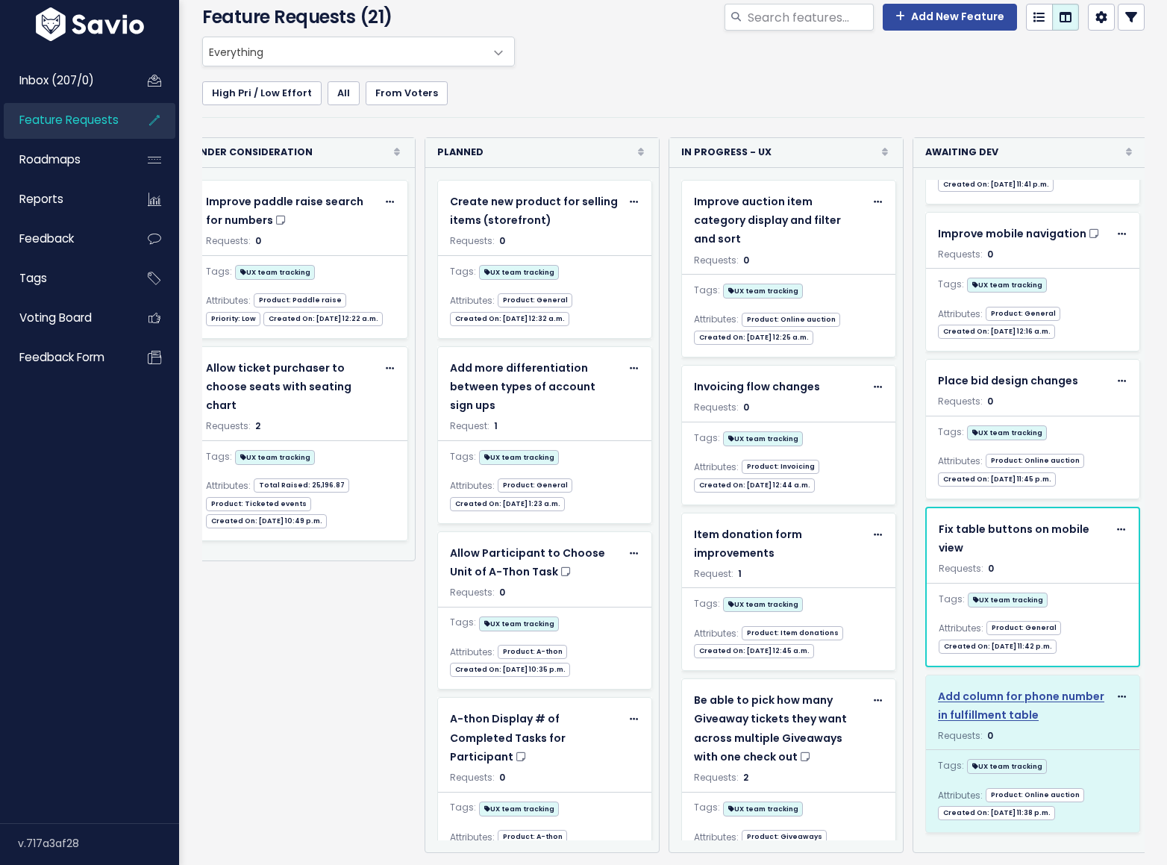
click at [1024, 689] on body "Inbox (207/0) Feature Requests Roadmaps" at bounding box center [583, 399] width 1167 height 931
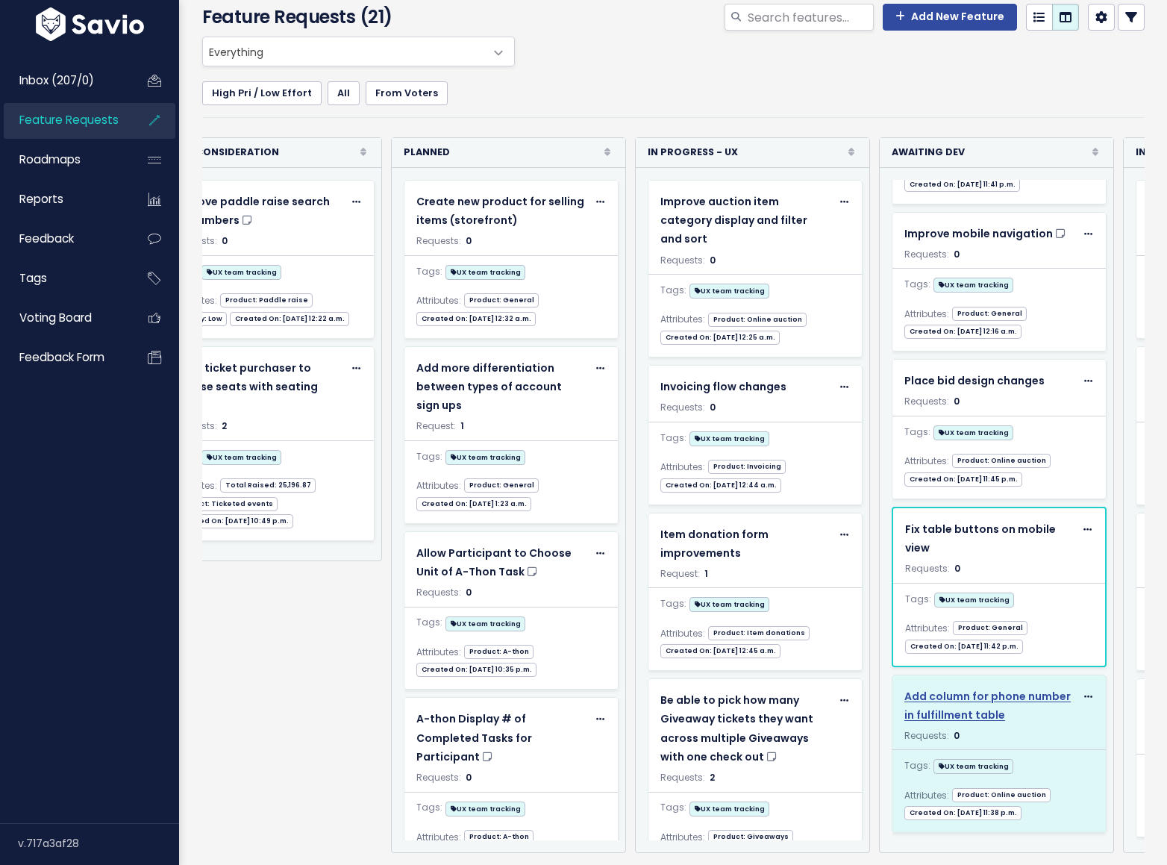
scroll to position [0, 315]
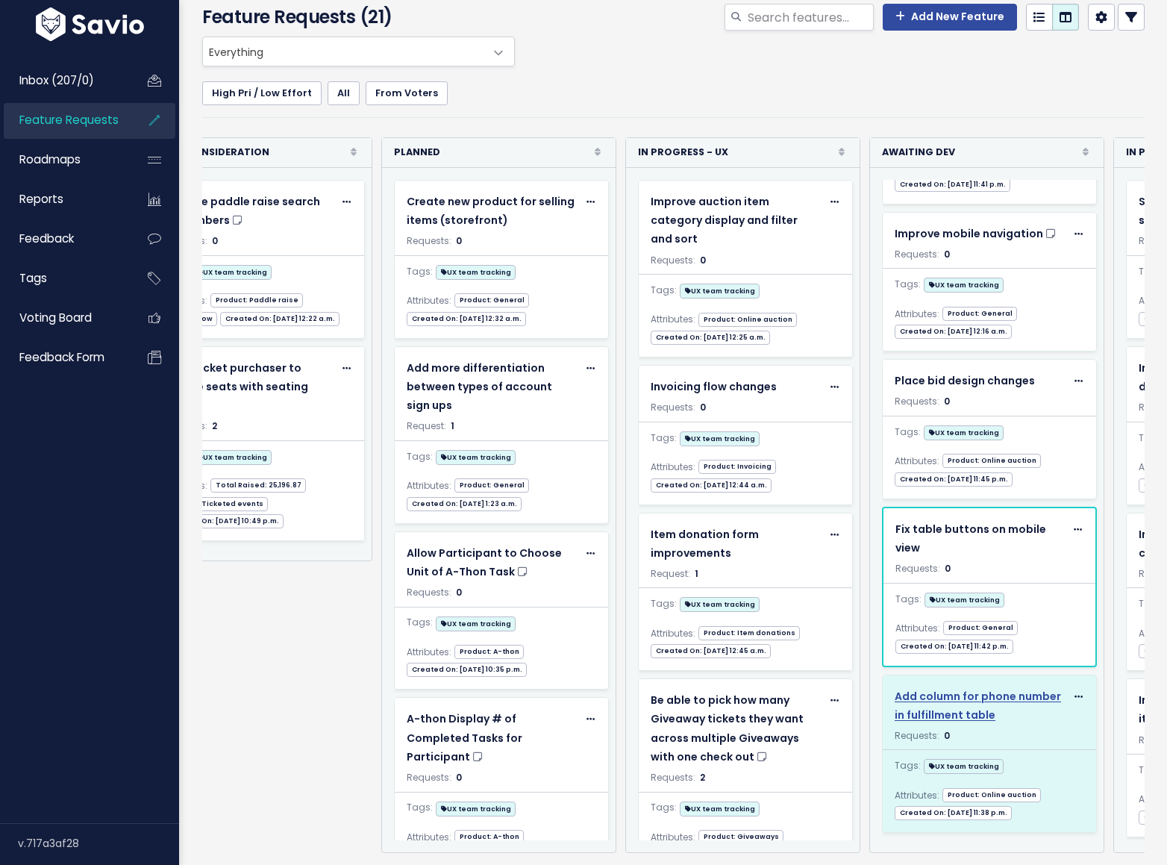
click at [995, 689] on span "Add column for phone number in fulfillment table" at bounding box center [978, 706] width 166 height 34
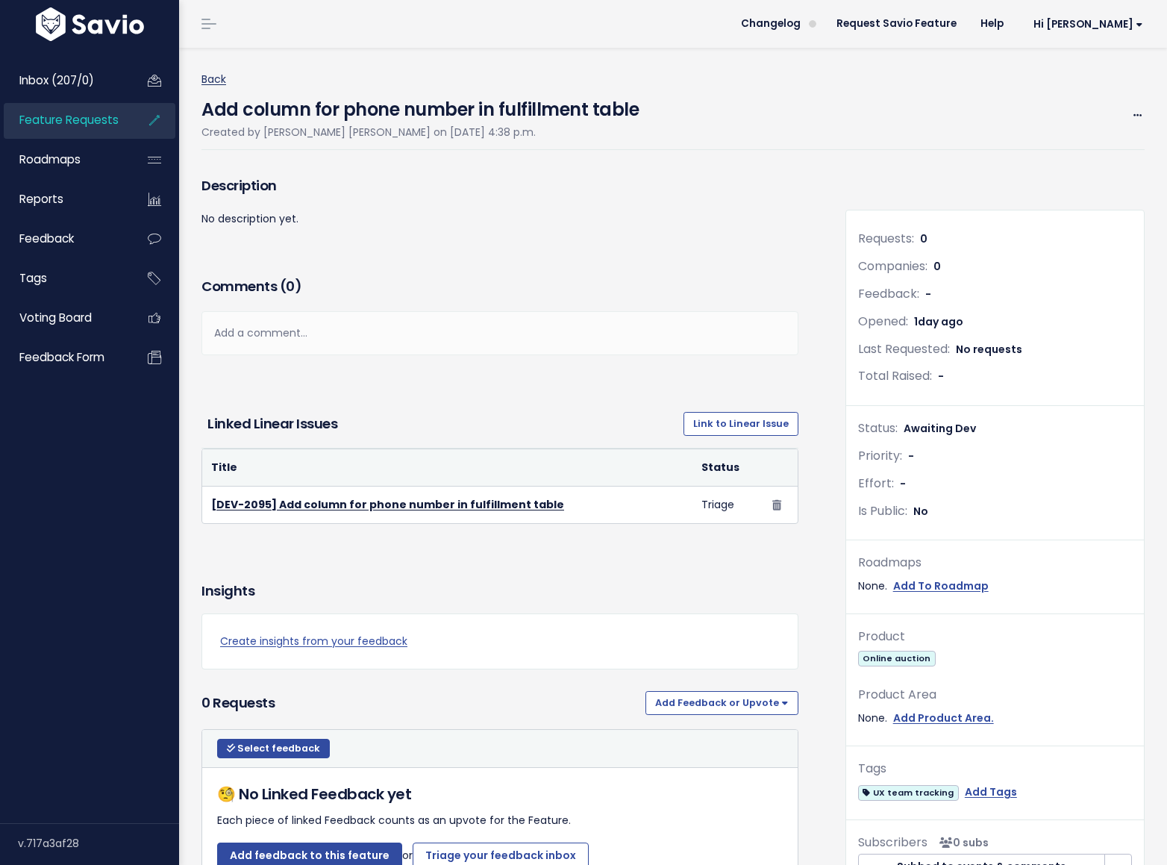
click at [216, 79] on link "Back" at bounding box center [213, 79] width 25 height 15
